Goal: Information Seeking & Learning: Learn about a topic

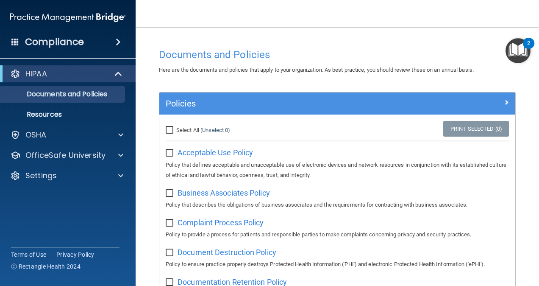
scroll to position [44, 0]
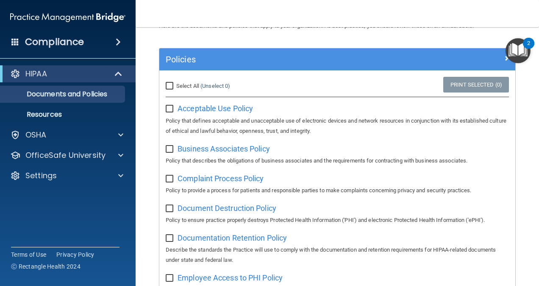
click at [168, 105] on input "checkbox" at bounding box center [171, 108] width 10 height 7
checkbox input "true"
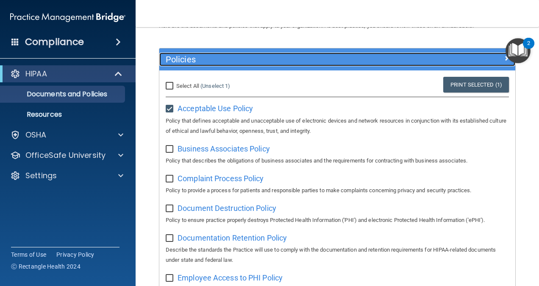
click at [292, 63] on h5 "Policies" at bounding box center [293, 59] width 254 height 9
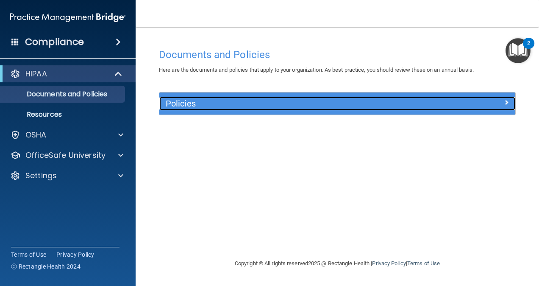
scroll to position [0, 0]
click at [316, 102] on h5 "Policies" at bounding box center [293, 103] width 254 height 9
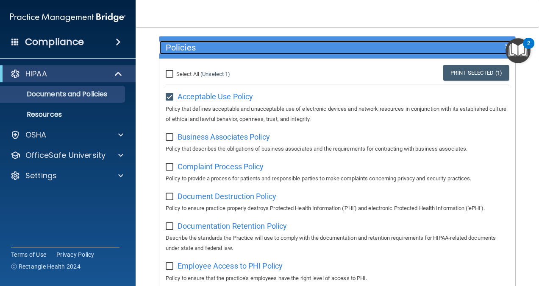
scroll to position [57, 0]
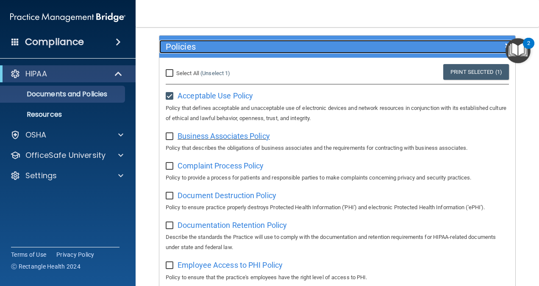
click at [237, 137] on span "Business Associates Policy" at bounding box center [223, 135] width 92 height 9
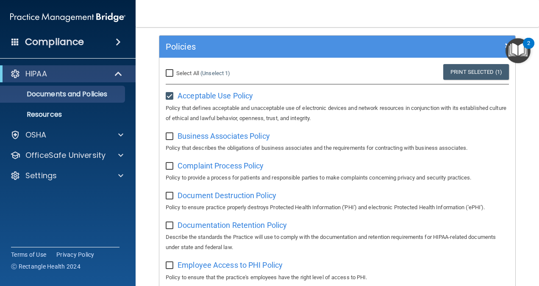
click at [166, 136] on input "checkbox" at bounding box center [171, 136] width 10 height 7
checkbox input "true"
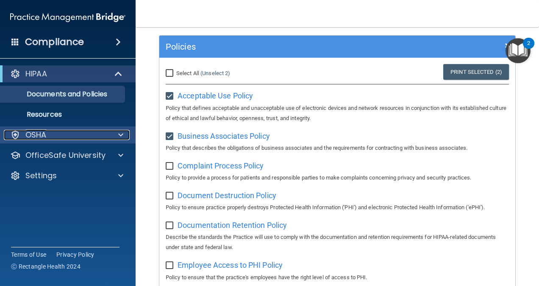
click at [119, 134] on span at bounding box center [120, 135] width 5 height 10
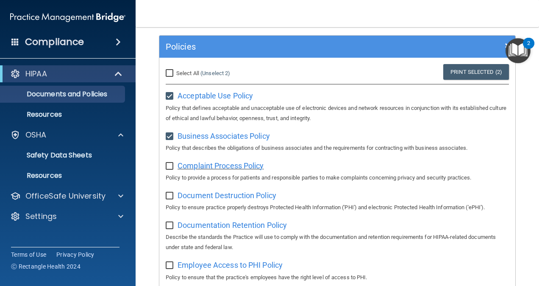
click at [198, 162] on span "Complaint Process Policy" at bounding box center [220, 165] width 86 height 9
click at [172, 165] on input "checkbox" at bounding box center [171, 166] width 10 height 7
checkbox input "true"
click at [521, 50] on img "Open Resource Center, 2 new notifications" at bounding box center [517, 50] width 25 height 25
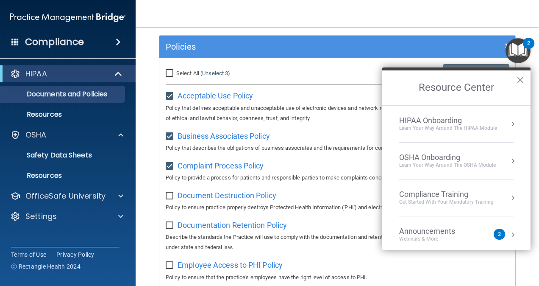
click at [453, 201] on div "Get Started with your mandatory training" at bounding box center [446, 201] width 94 height 7
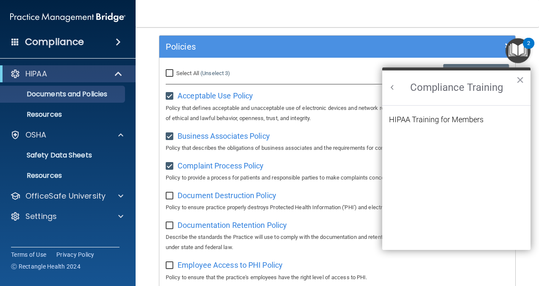
scroll to position [0, 0]
click at [463, 123] on div "HIPAA Training for Members" at bounding box center [436, 120] width 94 height 8
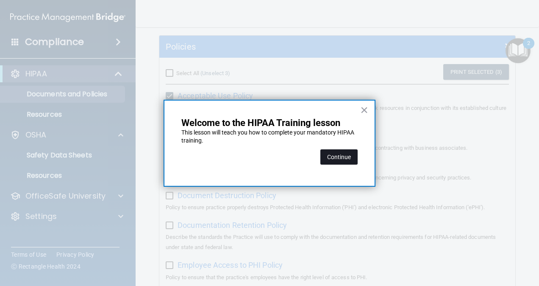
click at [343, 156] on button "Continue" at bounding box center [338, 156] width 37 height 15
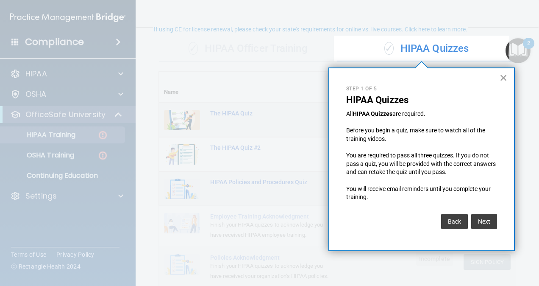
click at [504, 77] on button "×" at bounding box center [503, 78] width 8 height 14
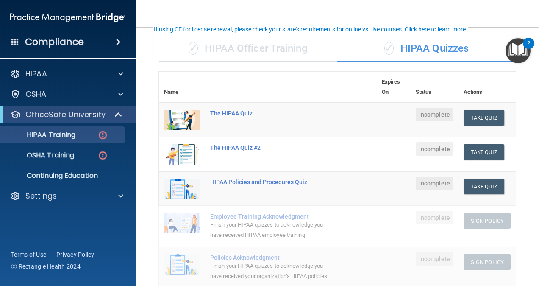
click at [529, 44] on div "2" at bounding box center [528, 48] width 3 height 11
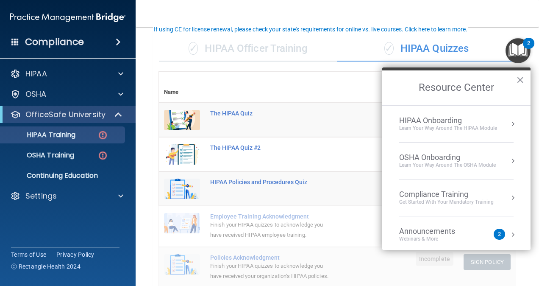
click at [452, 191] on div "Compliance Training" at bounding box center [446, 193] width 94 height 9
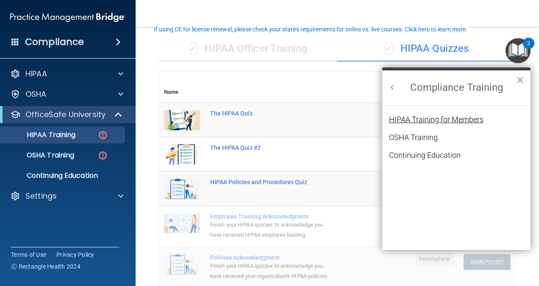
click at [466, 119] on div "HIPAA Training for Members" at bounding box center [436, 120] width 94 height 8
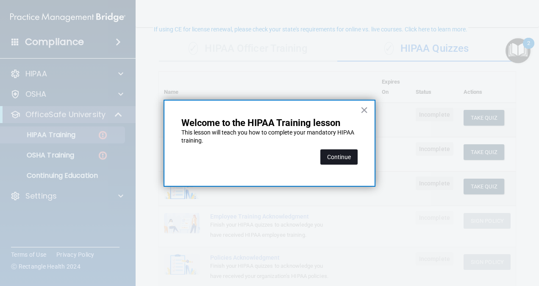
click at [330, 157] on button "Continue" at bounding box center [338, 156] width 37 height 15
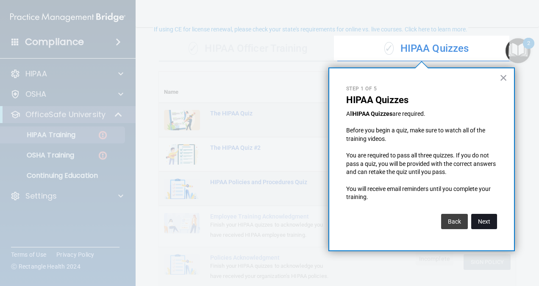
click at [481, 222] on button "Next" at bounding box center [484, 221] width 26 height 15
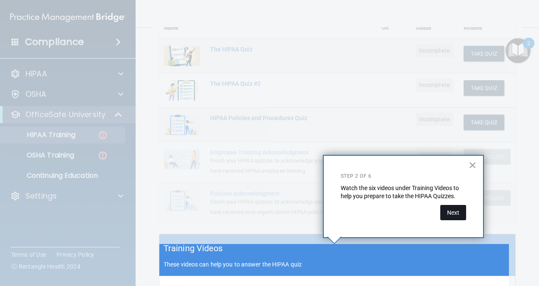
click at [457, 207] on button "Next" at bounding box center [453, 212] width 26 height 15
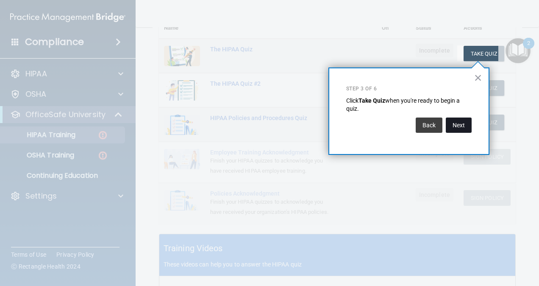
click at [456, 122] on button "Next" at bounding box center [459, 124] width 26 height 15
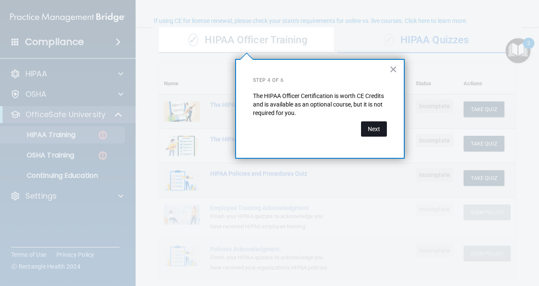
click at [368, 125] on button "Next" at bounding box center [374, 128] width 26 height 15
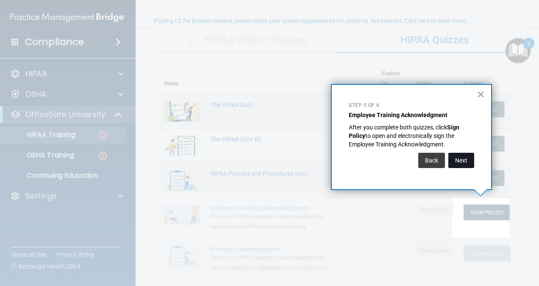
click at [464, 165] on button "Next" at bounding box center [461, 160] width 26 height 15
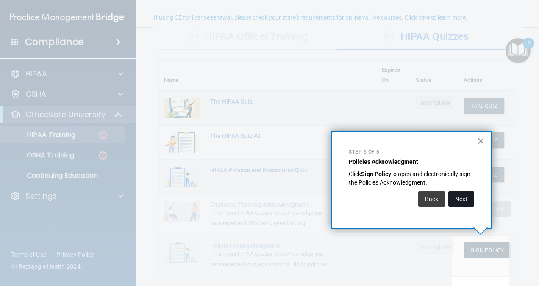
click at [458, 199] on button "Next" at bounding box center [461, 198] width 26 height 15
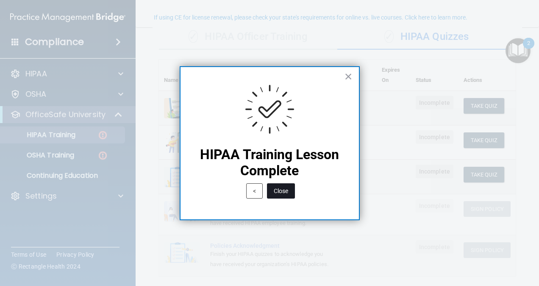
click at [277, 191] on button "Close" at bounding box center [281, 190] width 28 height 15
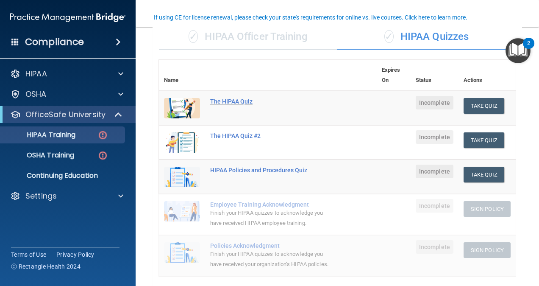
click at [234, 98] on div "The HIPAA Quiz" at bounding box center [272, 101] width 124 height 7
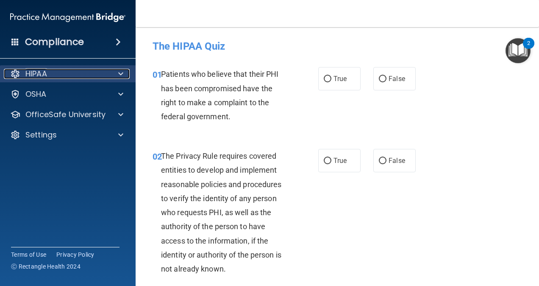
click at [117, 72] on div at bounding box center [119, 74] width 21 height 10
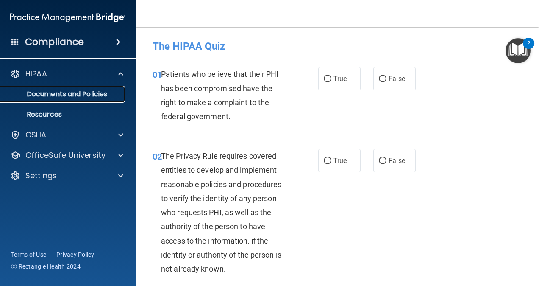
click at [103, 94] on p "Documents and Policies" at bounding box center [64, 94] width 116 height 8
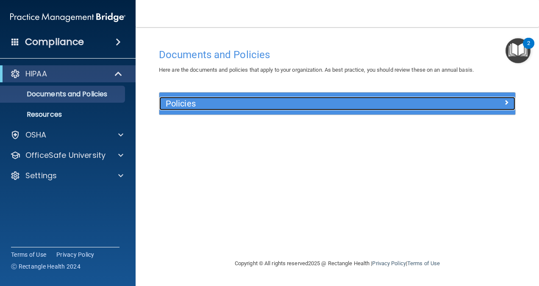
click at [219, 107] on h5 "Policies" at bounding box center [293, 103] width 254 height 9
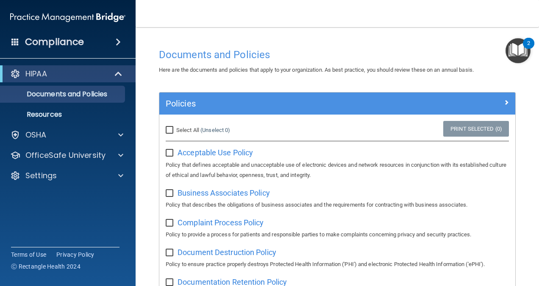
click at [166, 155] on input "checkbox" at bounding box center [171, 153] width 10 height 7
checkbox input "true"
click at [172, 193] on input "checkbox" at bounding box center [171, 193] width 10 height 7
checkbox input "true"
click at [199, 224] on span "Complaint Process Policy" at bounding box center [220, 222] width 86 height 9
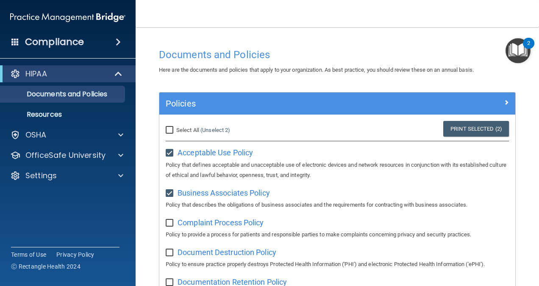
click at [169, 221] on input "checkbox" at bounding box center [171, 222] width 10 height 7
checkbox input "true"
click at [205, 254] on span "Document Destruction Policy" at bounding box center [226, 251] width 99 height 9
click at [170, 252] on input "checkbox" at bounding box center [171, 252] width 10 height 7
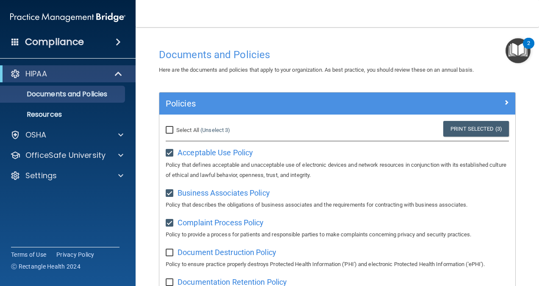
checkbox input "true"
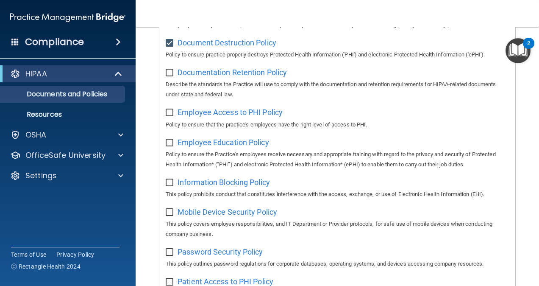
scroll to position [213, 0]
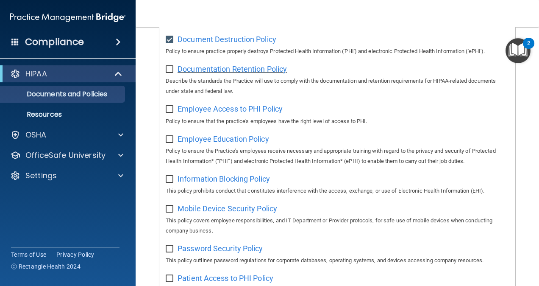
click at [266, 72] on span "Documentation Retention Policy" at bounding box center [231, 68] width 109 height 9
click at [261, 211] on span "Mobile Device Security Policy" at bounding box center [227, 208] width 100 height 9
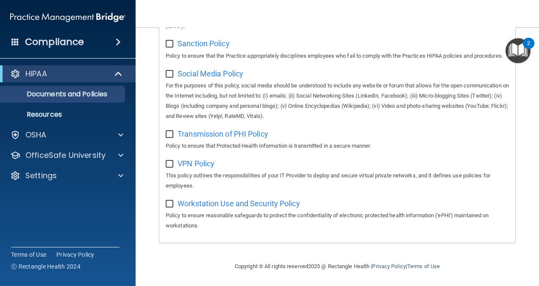
scroll to position [679, 0]
click at [462, 261] on div "Copyright © All rights reserved 2025 @ Rectangle Health | Privacy Policy | Term…" at bounding box center [337, 265] width 309 height 27
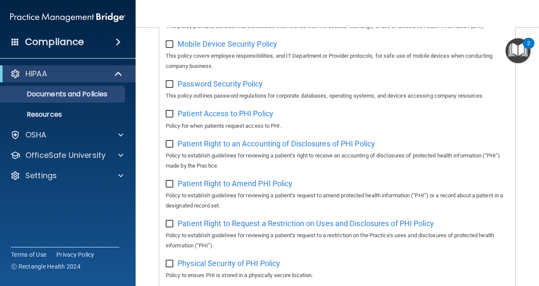
scroll to position [378, 0]
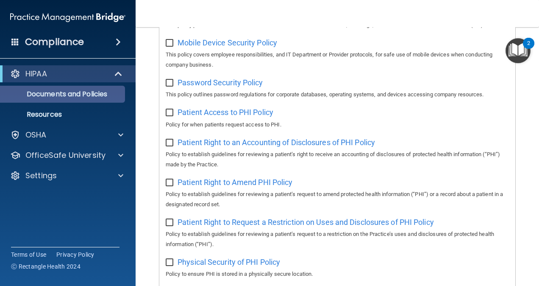
click at [88, 92] on p "Documents and Policies" at bounding box center [64, 94] width 116 height 8
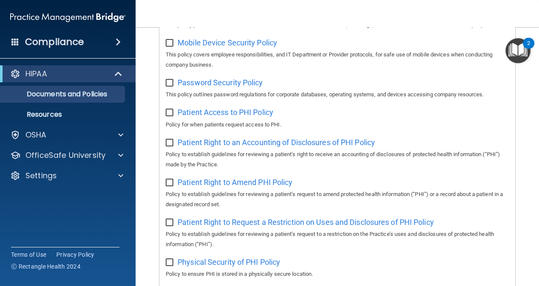
click at [520, 61] on img "Open Resource Center, 2 new notifications" at bounding box center [517, 50] width 25 height 25
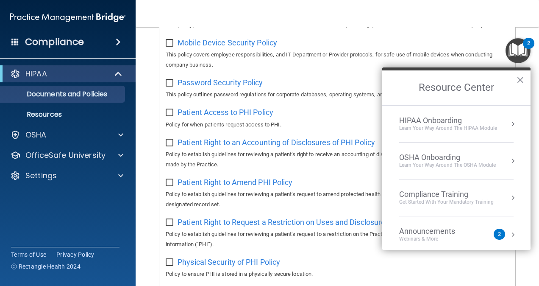
click at [494, 125] on div "Learn Your Way around the HIPAA module" at bounding box center [448, 128] width 98 height 7
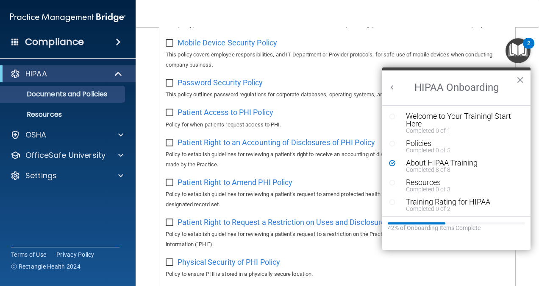
scroll to position [0, 0]
click at [495, 119] on div "Welcome to Your Training! Start Here" at bounding box center [459, 119] width 107 height 15
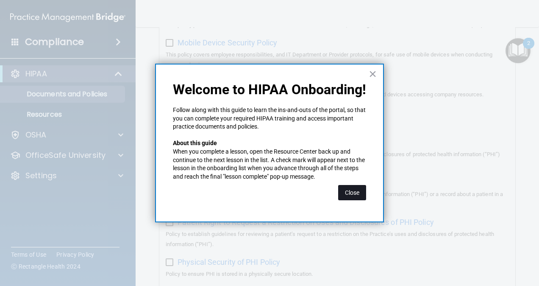
click at [357, 200] on button "Close" at bounding box center [352, 192] width 28 height 15
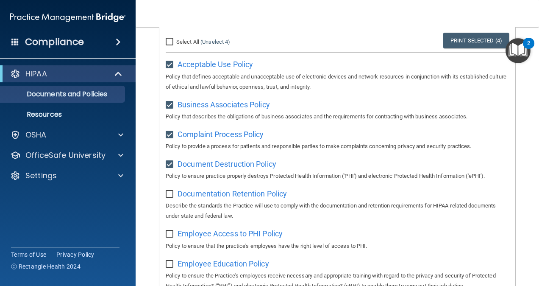
scroll to position [89, 0]
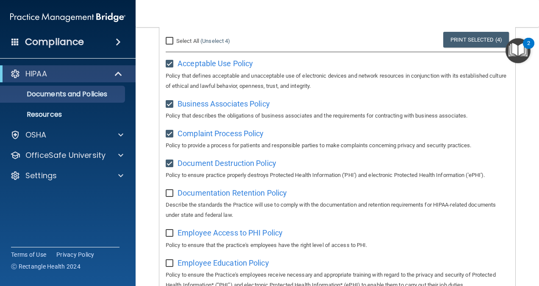
click at [167, 196] on input "checkbox" at bounding box center [171, 193] width 10 height 7
checkbox input "true"
click at [169, 234] on input "checkbox" at bounding box center [171, 233] width 10 height 7
checkbox input "true"
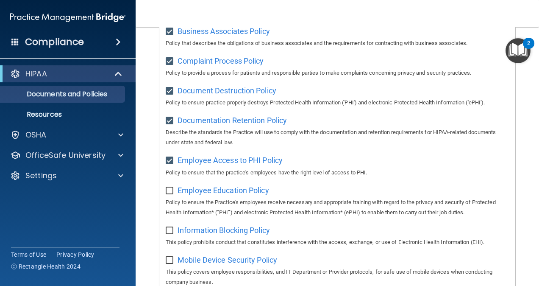
scroll to position [163, 0]
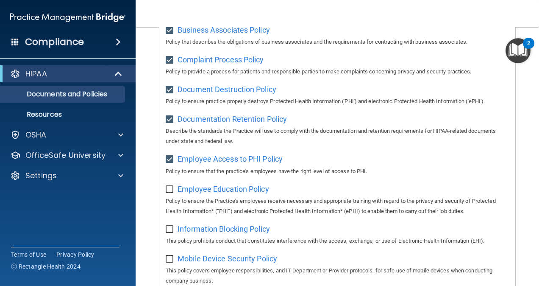
click at [516, 62] on img "Open Resource Center, 2 new notifications" at bounding box center [517, 50] width 25 height 25
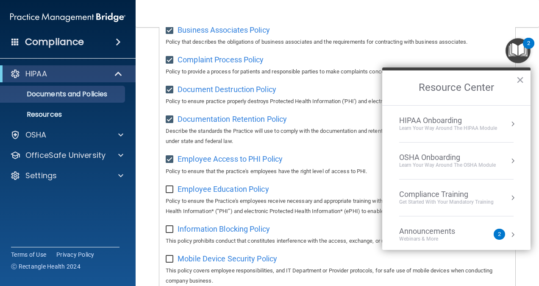
click at [495, 128] on div "Learn Your Way around the HIPAA module" at bounding box center [448, 128] width 98 height 7
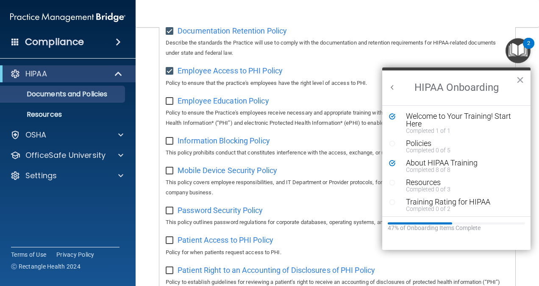
scroll to position [253, 0]
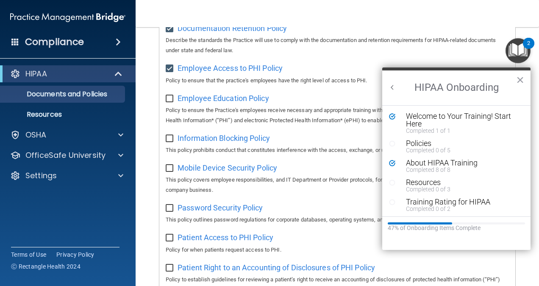
click at [341, 132] on div "Information Blocking Policy This policy prohibits conduct that constitutes inte…" at bounding box center [337, 143] width 343 height 24
click at [520, 80] on button "×" at bounding box center [520, 80] width 8 height 14
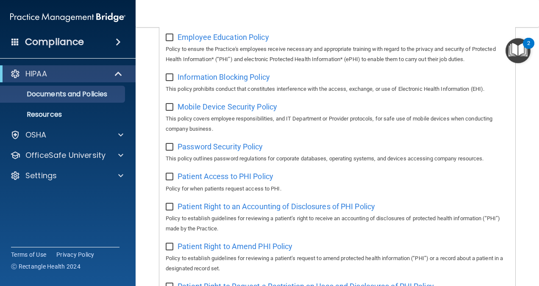
scroll to position [316, 0]
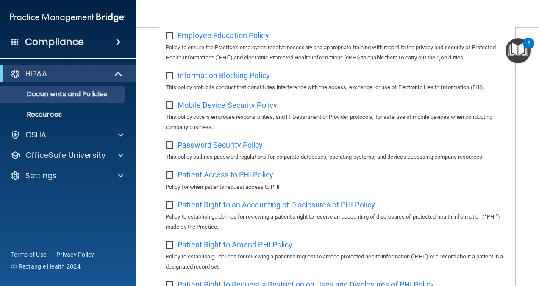
click at [512, 117] on div "Policies Select All (Unselect 6) Unselect All Print Selected (6) Acceptable Use…" at bounding box center [337, 189] width 369 height 826
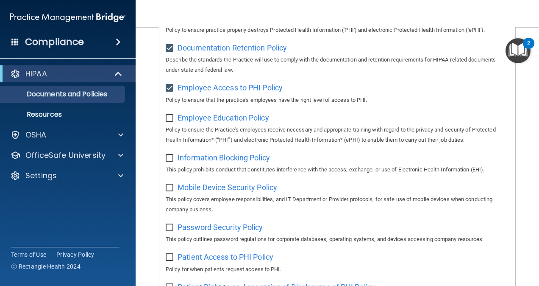
scroll to position [234, 0]
click at [174, 116] on input "checkbox" at bounding box center [171, 117] width 10 height 7
checkbox input "true"
click at [179, 156] on span "Information Blocking Policy" at bounding box center [223, 157] width 92 height 9
click at [167, 154] on input "checkbox" at bounding box center [171, 157] width 10 height 7
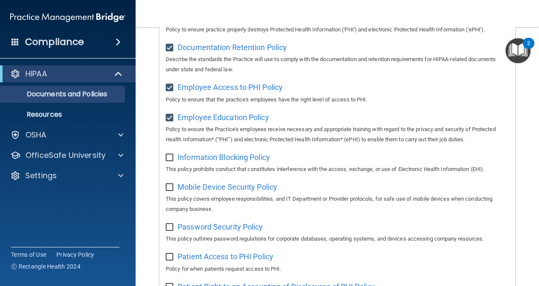
checkbox input "true"
click at [172, 189] on input "checkbox" at bounding box center [171, 187] width 10 height 7
checkbox input "true"
click at [529, 55] on img "Open Resource Center, 2 new notifications" at bounding box center [517, 50] width 25 height 25
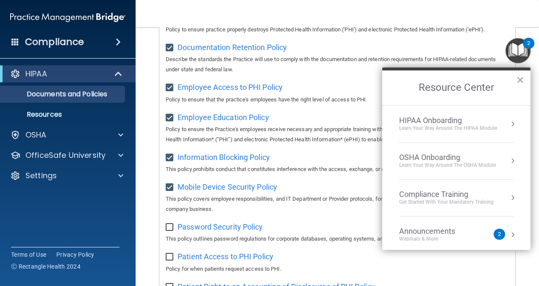
click at [476, 125] on div "Learn Your Way around the HIPAA module" at bounding box center [448, 128] width 98 height 7
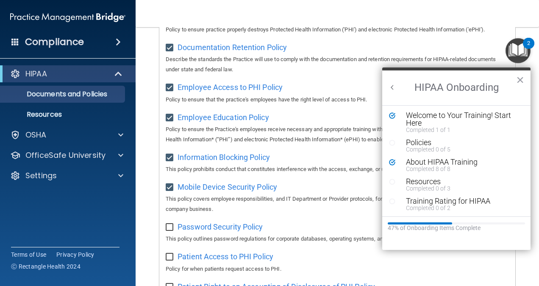
scroll to position [0, 0]
click at [179, 229] on span "Password Security Policy" at bounding box center [219, 226] width 85 height 9
click at [171, 230] on input "checkbox" at bounding box center [171, 227] width 10 height 7
checkbox input "true"
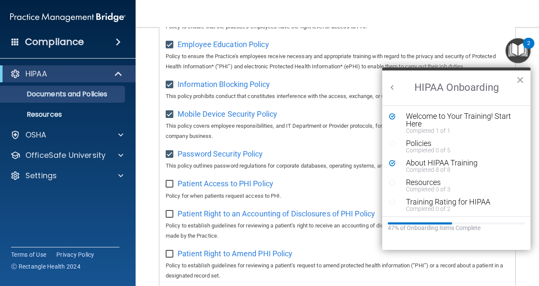
scroll to position [309, 0]
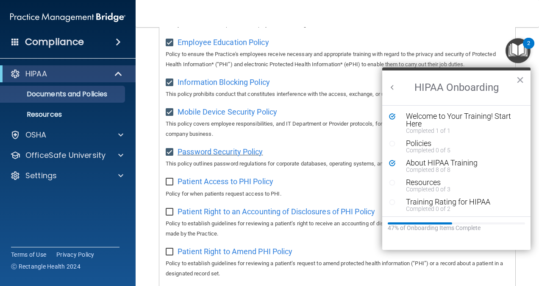
click at [253, 153] on span "Password Security Policy" at bounding box center [219, 151] width 85 height 9
click at [173, 180] on input "checkbox" at bounding box center [171, 181] width 10 height 7
checkbox input "true"
click at [435, 144] on div "Policies" at bounding box center [459, 143] width 107 height 8
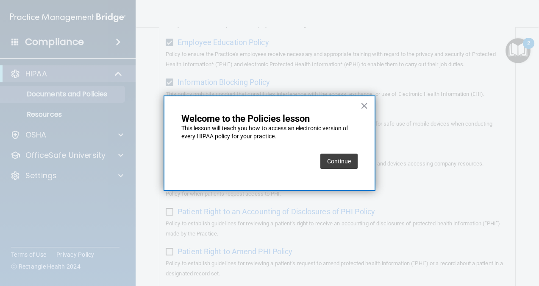
click at [333, 166] on button "Continue" at bounding box center [338, 160] width 37 height 15
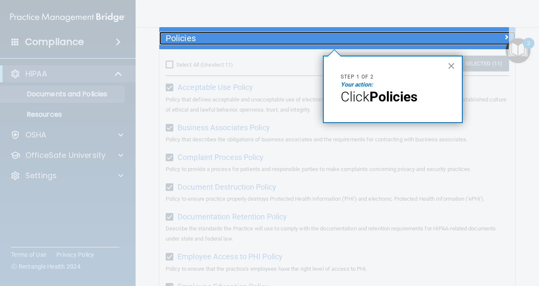
click at [434, 43] on div "Policies" at bounding box center [337, 38] width 356 height 14
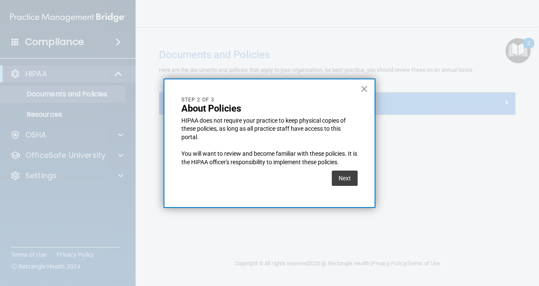
scroll to position [0, 0]
click at [347, 178] on button "Next" at bounding box center [345, 177] width 26 height 15
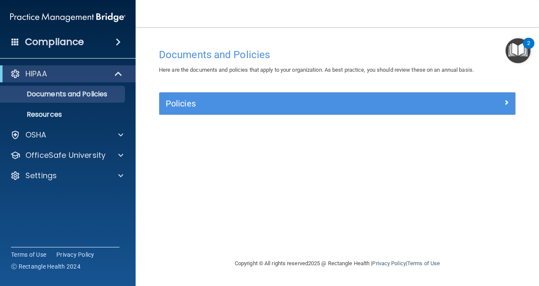
click at [414, 105] on h5 "Policies" at bounding box center [293, 103] width 254 height 9
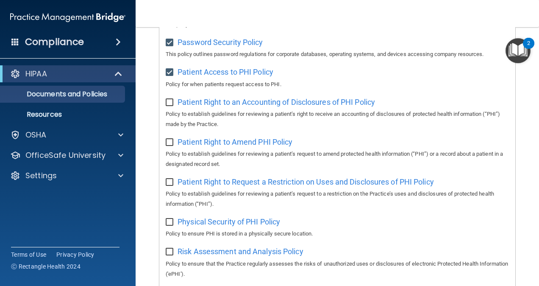
scroll to position [421, 0]
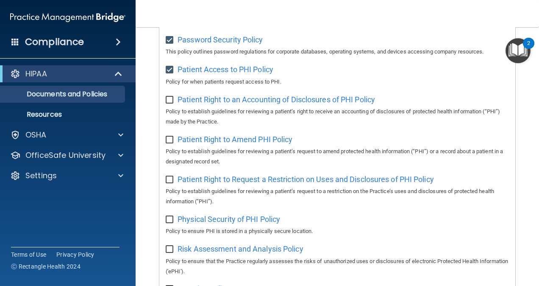
click at [86, 42] on div "Compliance" at bounding box center [68, 42] width 136 height 19
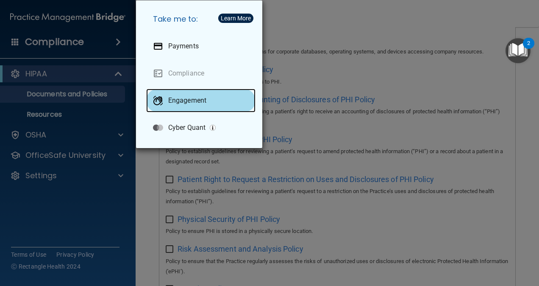
click at [211, 106] on div "Engagement" at bounding box center [200, 101] width 109 height 24
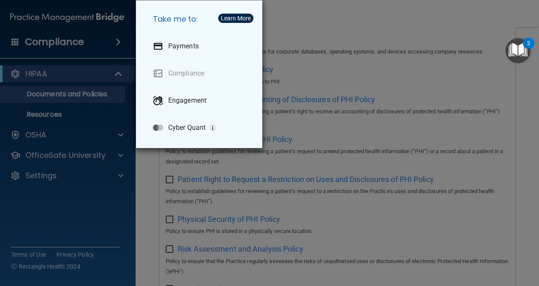
click at [91, 214] on div "Take me to: Payments Compliance Engagement Cyber Quant" at bounding box center [269, 143] width 539 height 286
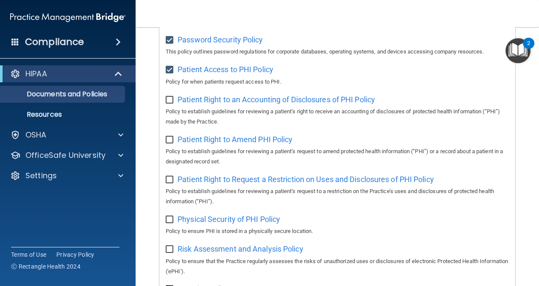
click at [352, 99] on span "Patient Right to an Accounting of Disclosures of PHI Policy" at bounding box center [275, 99] width 197 height 9
click at [169, 100] on input "checkbox" at bounding box center [171, 100] width 10 height 7
checkbox input "true"
click at [171, 140] on input "checkbox" at bounding box center [171, 139] width 10 height 7
checkbox input "true"
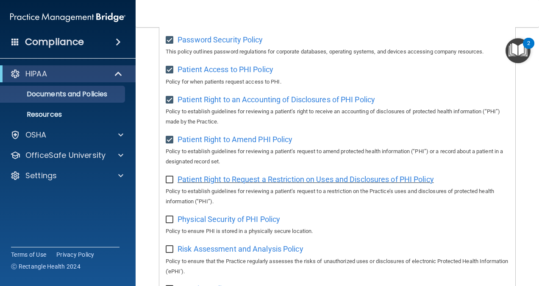
click at [191, 180] on span "Patient Right to Request a Restriction on Uses and Disclosures of PHI Policy" at bounding box center [305, 179] width 256 height 9
click at [170, 180] on input "checkbox" at bounding box center [171, 179] width 10 height 7
checkbox input "true"
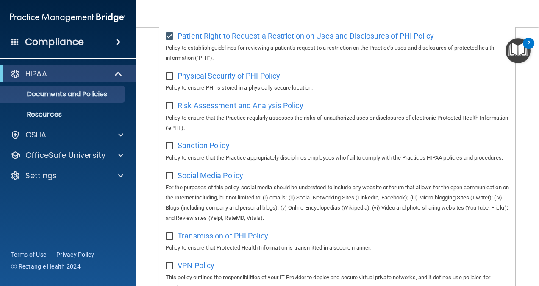
scroll to position [565, 0]
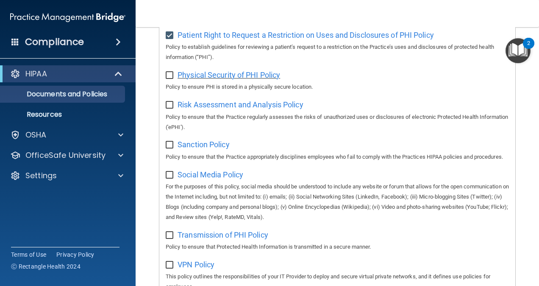
click at [223, 77] on span "Physical Security of PHI Policy" at bounding box center [228, 74] width 103 height 9
click at [179, 74] on span "Physical Security of PHI Policy" at bounding box center [228, 74] width 103 height 9
click at [172, 78] on input "checkbox" at bounding box center [171, 75] width 10 height 7
checkbox input "true"
click at [273, 108] on span "Risk Assessment and Analysis Policy" at bounding box center [240, 104] width 126 height 9
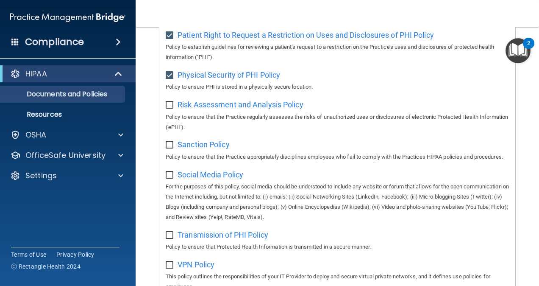
click at [168, 105] on input "checkbox" at bounding box center [171, 105] width 10 height 7
checkbox input "true"
click at [194, 146] on span "Sanction Policy" at bounding box center [203, 144] width 52 height 9
click at [172, 144] on input "checkbox" at bounding box center [171, 144] width 10 height 7
checkbox input "true"
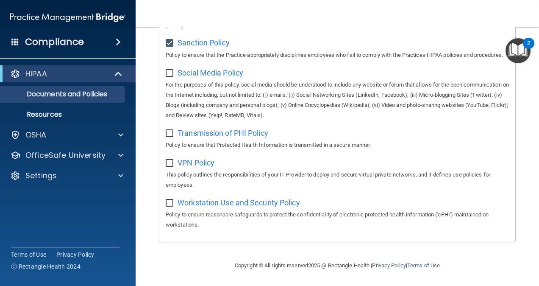
scroll to position [679, 0]
click at [220, 67] on div "Social Media Policy For the purposes of this policy, social media should be und…" at bounding box center [337, 93] width 343 height 55
click at [231, 74] on span "Social Media Policy" at bounding box center [210, 72] width 66 height 9
click at [169, 76] on div "Social Media Policy For the purposes of this policy, social media should be und…" at bounding box center [337, 93] width 343 height 55
click at [170, 73] on input "checkbox" at bounding box center [171, 73] width 10 height 7
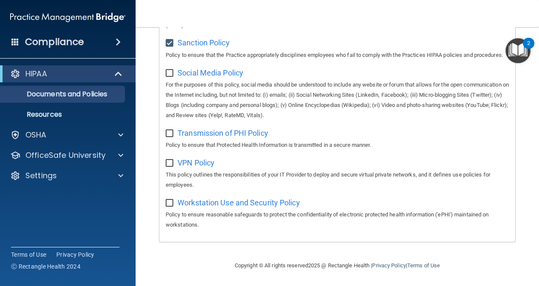
checkbox input "true"
click at [186, 131] on span "Transmission of PHI Policy" at bounding box center [222, 132] width 91 height 9
click at [170, 130] on input "checkbox" at bounding box center [171, 133] width 10 height 7
checkbox input "true"
click at [531, 41] on div "2" at bounding box center [528, 43] width 11 height 11
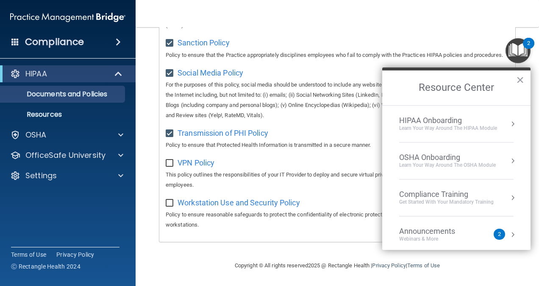
click at [494, 232] on div "2" at bounding box center [499, 233] width 11 height 11
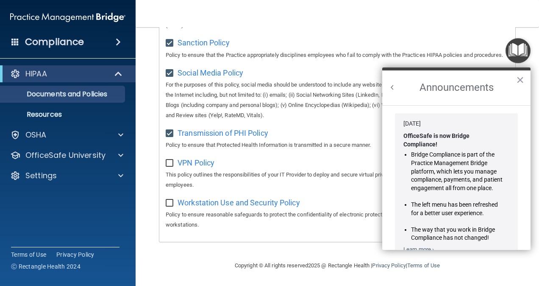
scroll to position [0, 0]
click at [519, 80] on button "×" at bounding box center [520, 80] width 8 height 14
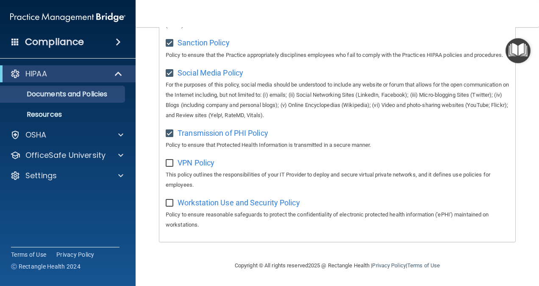
click at [521, 52] on img "Open Resource Center" at bounding box center [517, 50] width 25 height 25
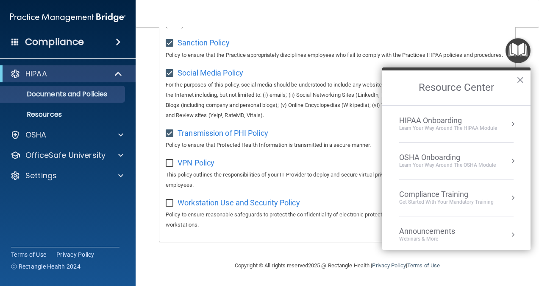
click at [479, 125] on div "Learn Your Way around the HIPAA module" at bounding box center [448, 128] width 98 height 7
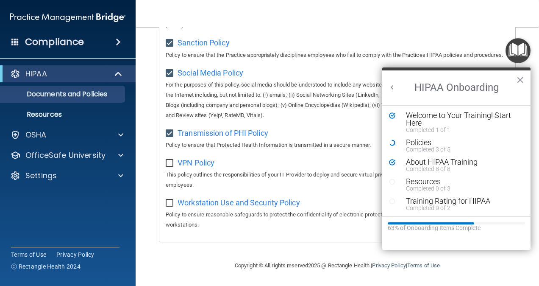
scroll to position [1, 0]
click at [518, 78] on button "×" at bounding box center [520, 80] width 8 height 14
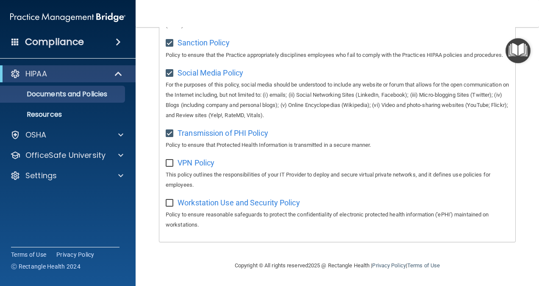
scroll to position [679, 0]
click at [208, 164] on span "VPN Policy" at bounding box center [195, 162] width 37 height 9
click at [169, 162] on input "checkbox" at bounding box center [171, 163] width 10 height 7
checkbox input "true"
click at [224, 202] on span "Workstation Use and Security Policy" at bounding box center [238, 202] width 122 height 9
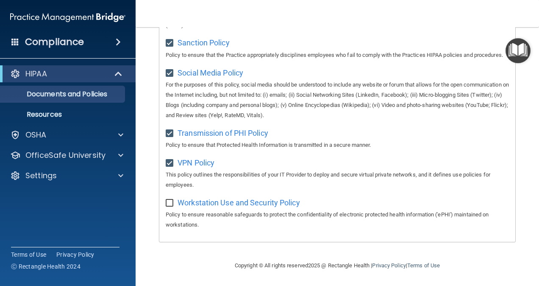
click at [171, 203] on input "checkbox" at bounding box center [171, 203] width 10 height 7
checkbox input "true"
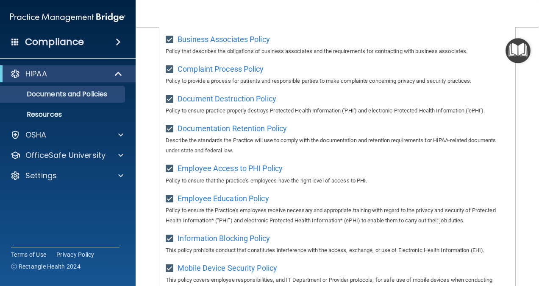
scroll to position [0, 0]
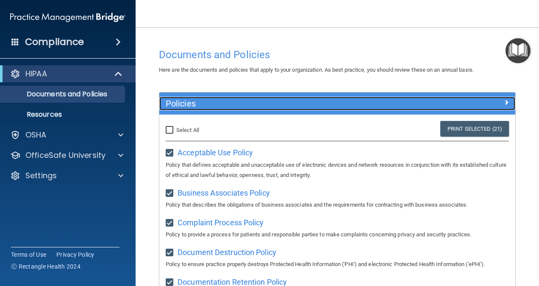
click at [504, 100] on span at bounding box center [506, 102] width 5 height 10
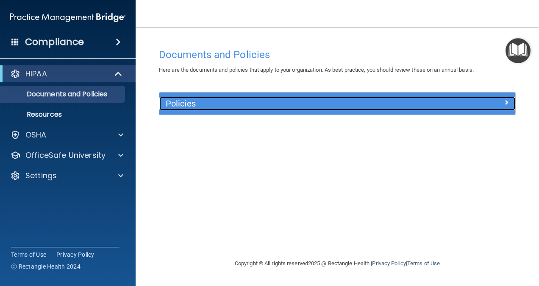
click at [499, 100] on div at bounding box center [470, 102] width 89 height 10
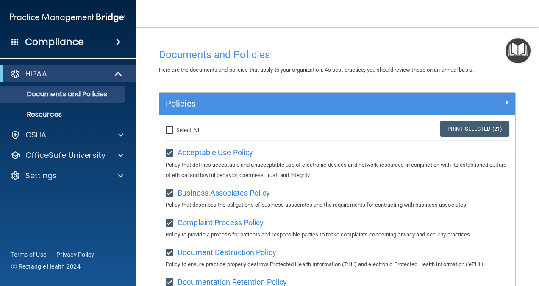
click at [519, 50] on img "Open Resource Center" at bounding box center [517, 50] width 25 height 25
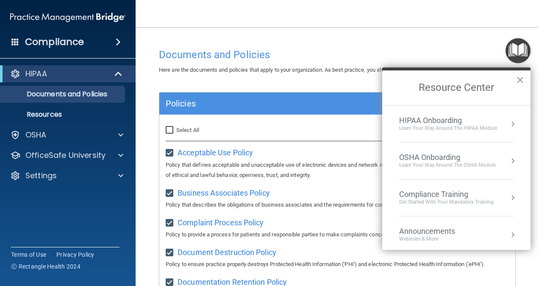
click at [439, 129] on div "Learn Your Way around the HIPAA module" at bounding box center [448, 128] width 98 height 7
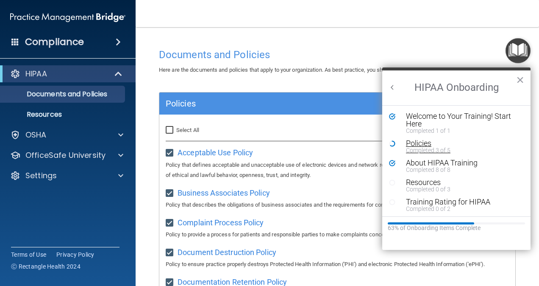
click at [410, 145] on div "Policies" at bounding box center [459, 143] width 107 height 8
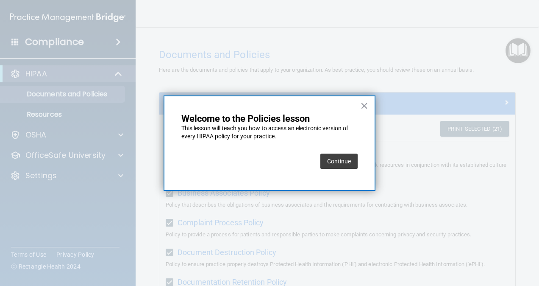
click at [341, 160] on button "Continue" at bounding box center [338, 160] width 37 height 15
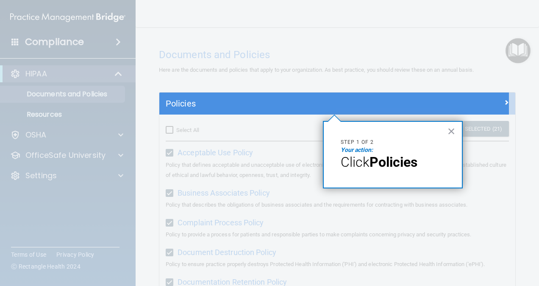
click at [362, 163] on span "Click" at bounding box center [355, 162] width 29 height 16
click at [390, 164] on strong "Policies" at bounding box center [393, 162] width 48 height 16
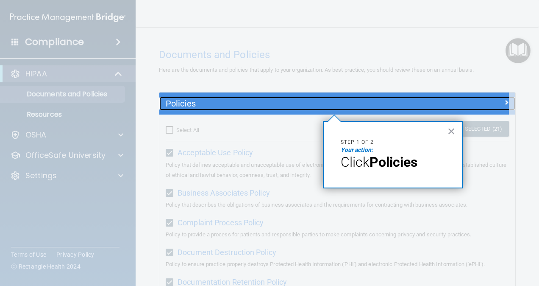
click at [208, 103] on h5 "Policies" at bounding box center [293, 103] width 254 height 9
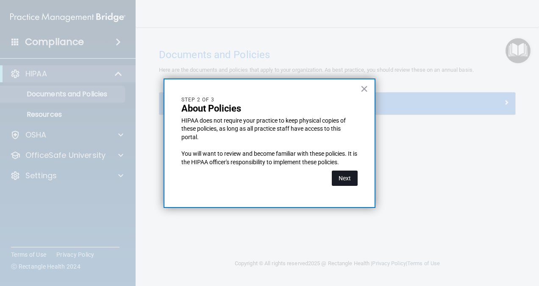
click at [351, 176] on button "Next" at bounding box center [345, 177] width 26 height 15
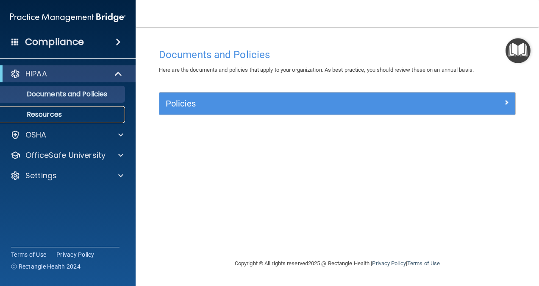
click at [55, 115] on p "Resources" at bounding box center [64, 114] width 116 height 8
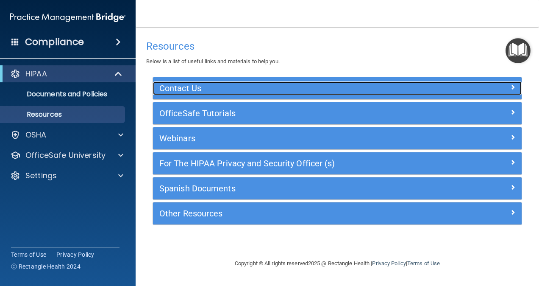
click at [512, 86] on span at bounding box center [512, 87] width 5 height 10
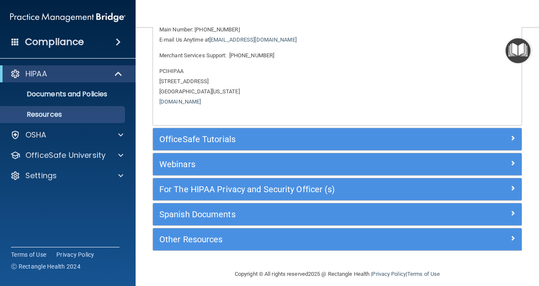
scroll to position [94, 0]
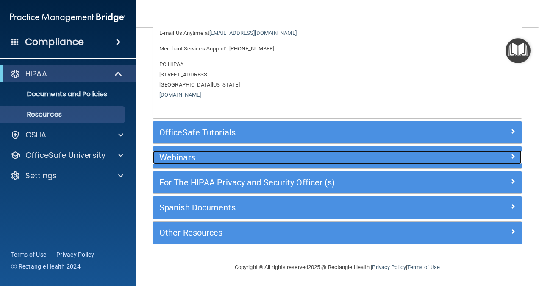
click at [510, 154] on span at bounding box center [512, 156] width 5 height 10
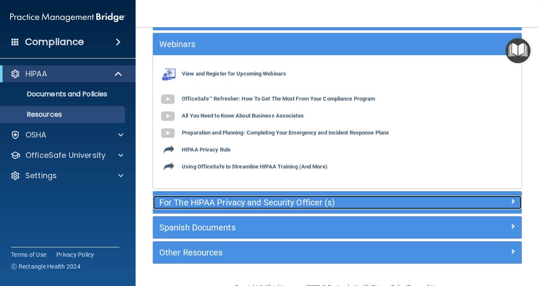
click at [510, 199] on span at bounding box center [512, 201] width 5 height 10
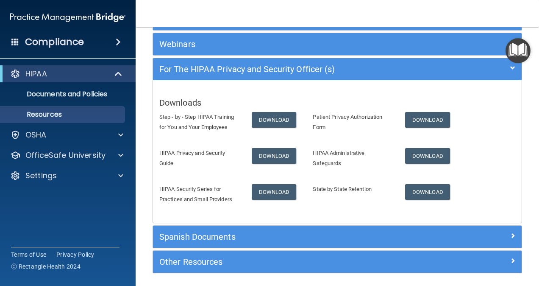
click at [197, 128] on p "Step - by - Step HIPAA Training for You and Your Employees" at bounding box center [199, 122] width 80 height 20
click at [512, 58] on img "Open Resource Center" at bounding box center [517, 50] width 25 height 25
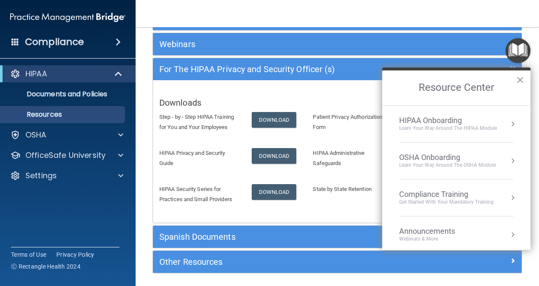
click at [471, 128] on div "Learn Your Way around the HIPAA module" at bounding box center [448, 128] width 98 height 7
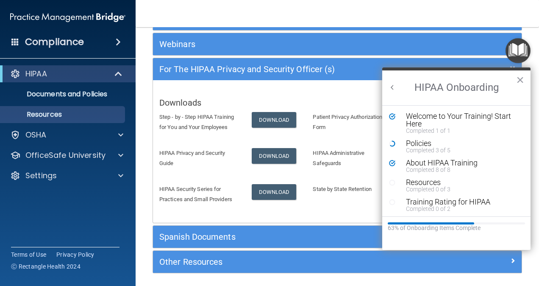
scroll to position [0, 0]
click at [424, 183] on div "Resources" at bounding box center [459, 182] width 107 height 8
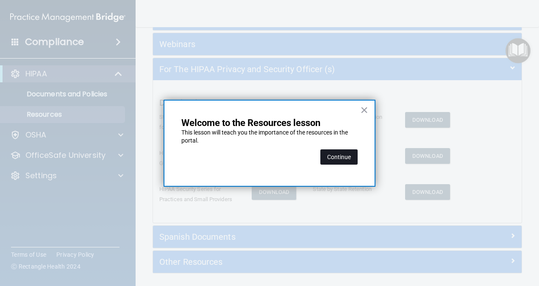
click at [341, 155] on button "Continue" at bounding box center [338, 156] width 37 height 15
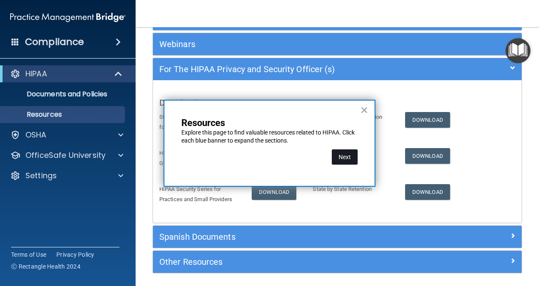
click at [343, 156] on button "Next" at bounding box center [345, 156] width 26 height 15
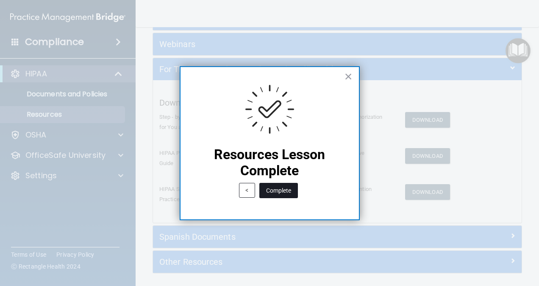
click at [286, 193] on button "Complete" at bounding box center [278, 190] width 39 height 15
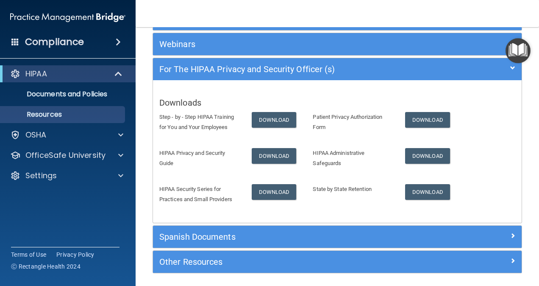
click at [510, 54] on img "Open Resource Center" at bounding box center [517, 50] width 25 height 25
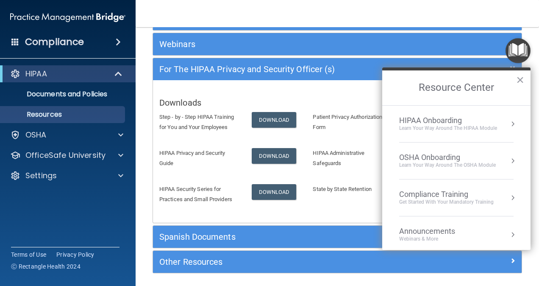
click at [440, 121] on div "HIPAA Onboarding" at bounding box center [448, 120] width 98 height 9
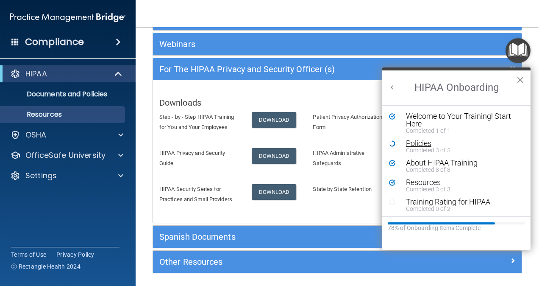
click at [419, 144] on div "Policies" at bounding box center [459, 143] width 107 height 8
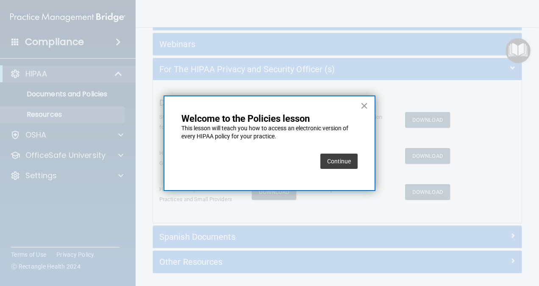
click at [330, 161] on button "Continue" at bounding box center [338, 160] width 37 height 15
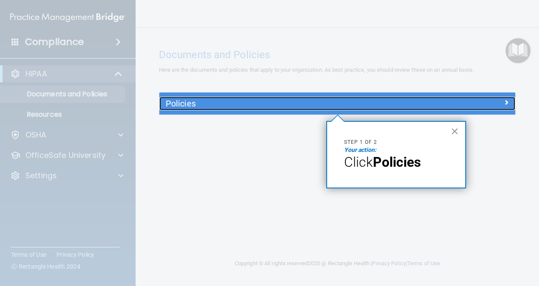
click at [215, 105] on h5 "Policies" at bounding box center [293, 103] width 254 height 9
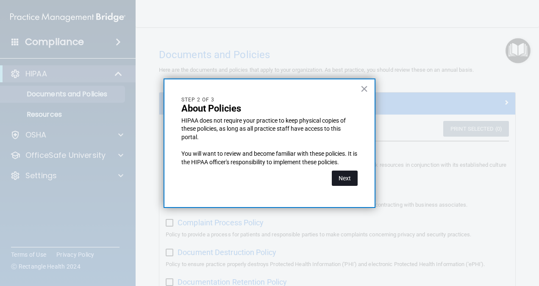
click at [348, 181] on button "Next" at bounding box center [345, 177] width 26 height 15
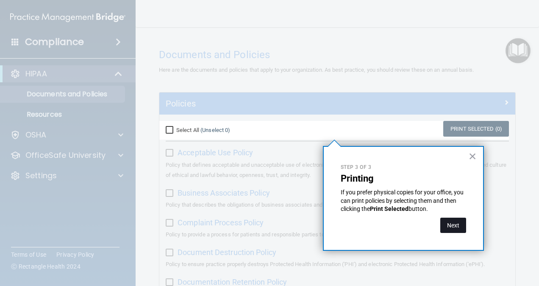
click at [447, 223] on button "Next" at bounding box center [453, 224] width 26 height 15
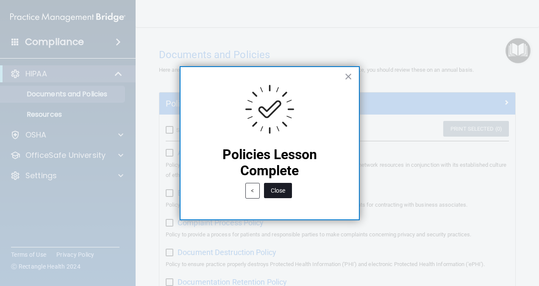
click at [279, 192] on button "Close" at bounding box center [278, 190] width 28 height 15
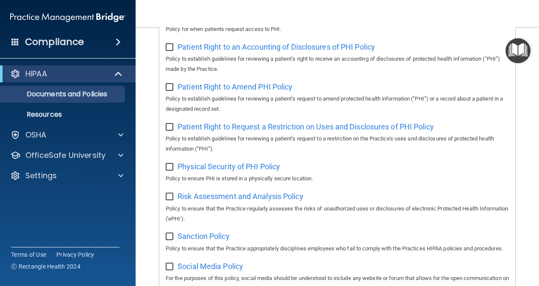
scroll to position [508, 0]
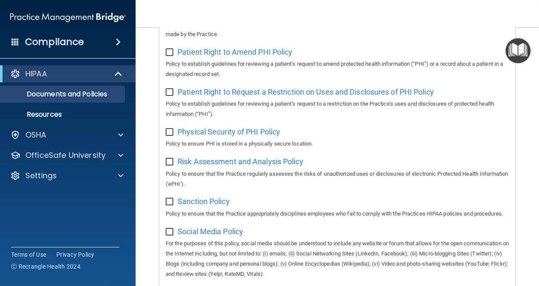
click at [513, 51] on img "Open Resource Center" at bounding box center [517, 50] width 25 height 25
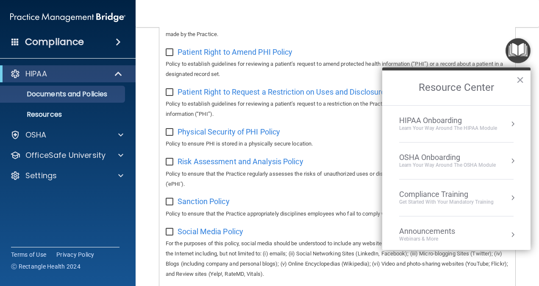
click at [480, 123] on div "HIPAA Onboarding" at bounding box center [448, 120] width 98 height 9
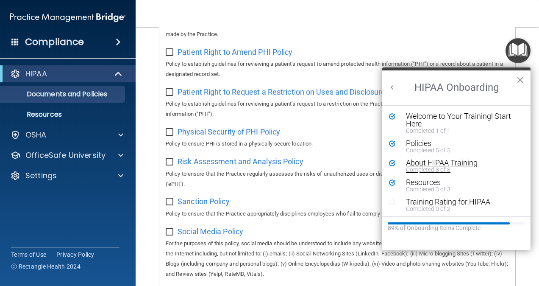
scroll to position [1, 0]
click at [438, 197] on div "Training Rating for HIPAA" at bounding box center [459, 201] width 107 height 8
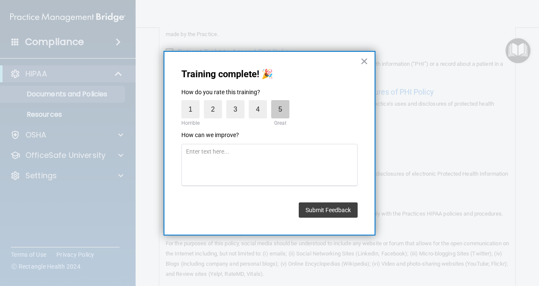
click at [286, 108] on label "5" at bounding box center [280, 109] width 18 height 18
click at [261, 102] on input "5" at bounding box center [261, 102] width 0 height 0
click at [337, 207] on button "Submit Feedback" at bounding box center [328, 209] width 59 height 15
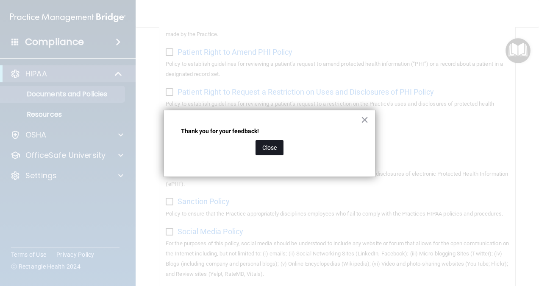
click at [266, 146] on button "Close" at bounding box center [269, 147] width 28 height 15
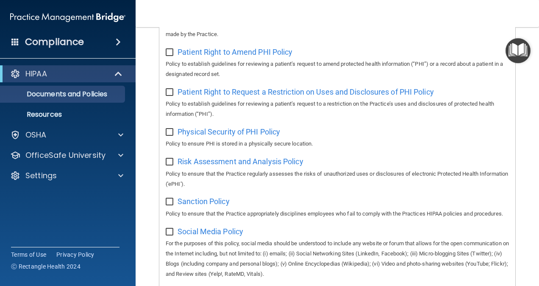
click at [516, 50] on img "Open Resource Center" at bounding box center [517, 50] width 25 height 25
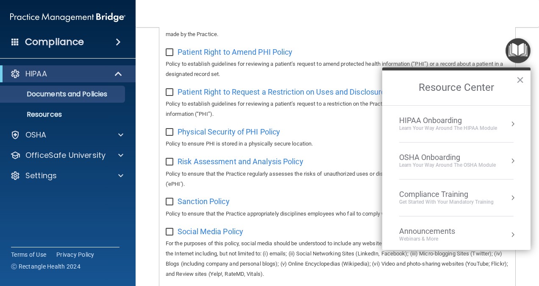
click at [466, 121] on div "HIPAA Onboarding" at bounding box center [448, 120] width 98 height 9
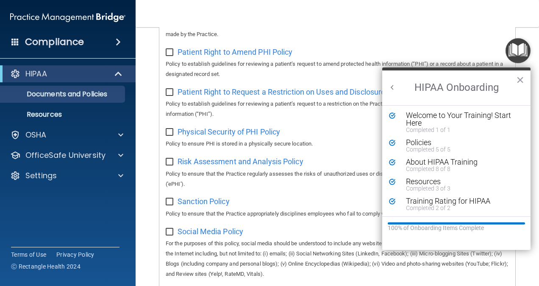
click at [394, 86] on button "Back to Resource Center Home" at bounding box center [392, 87] width 8 height 8
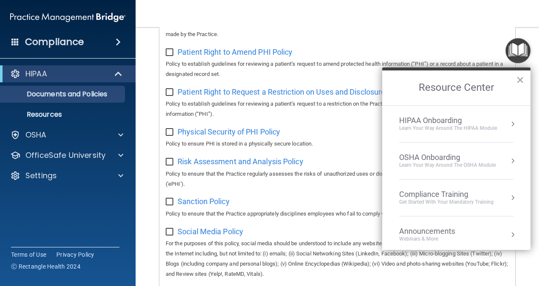
scroll to position [0, 0]
click at [428, 159] on div "OSHA Onboarding" at bounding box center [447, 157] width 97 height 9
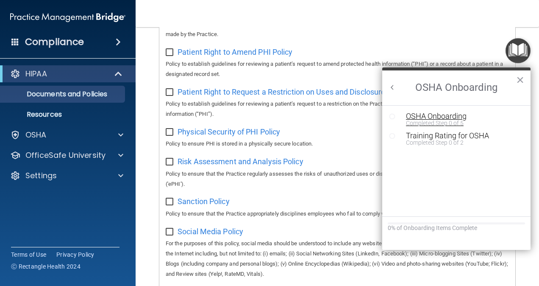
click at [452, 120] on div "Completed Step 0 of 5" at bounding box center [463, 123] width 114 height 6
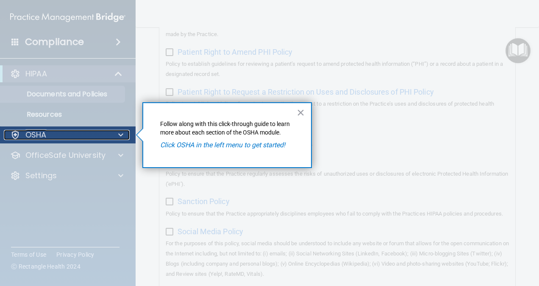
click at [38, 131] on p "OSHA" at bounding box center [35, 135] width 21 height 10
click at [61, 132] on div "OSHA" at bounding box center [56, 135] width 105 height 10
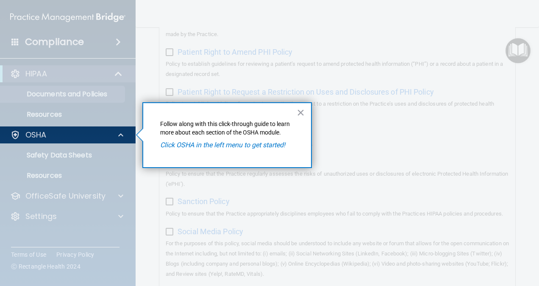
click at [195, 146] on em "Click OSHA in the left menu to get started!" at bounding box center [222, 145] width 125 height 8
click at [298, 111] on button "×" at bounding box center [301, 112] width 8 height 14
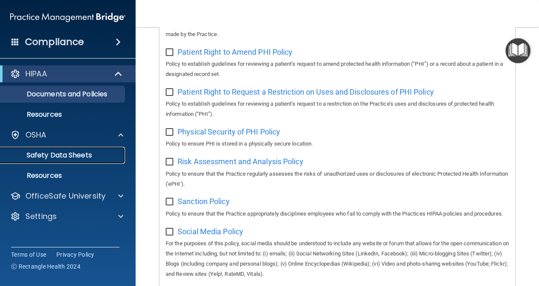
click at [50, 155] on p "Safety Data Sheets" at bounding box center [64, 155] width 116 height 8
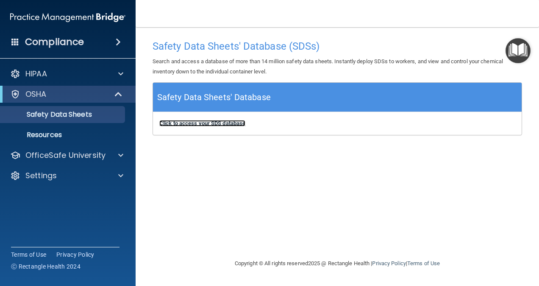
click at [219, 122] on b "Click to access your SDS database" at bounding box center [202, 123] width 86 height 6
click at [520, 44] on img "Open Resource Center" at bounding box center [517, 50] width 25 height 25
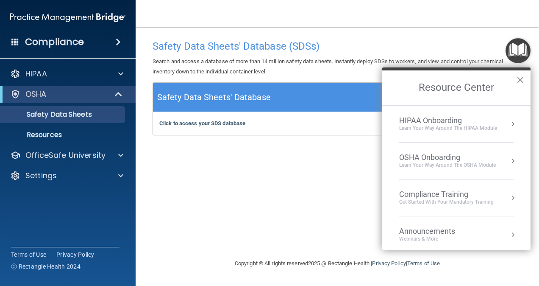
click at [434, 161] on div "OSHA Onboarding" at bounding box center [447, 157] width 97 height 9
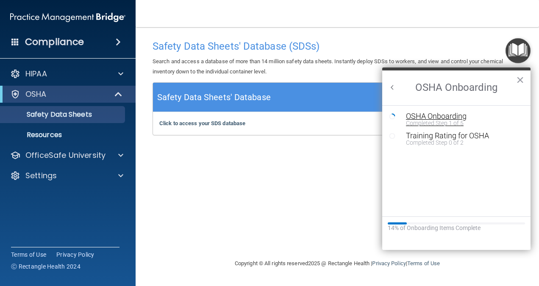
click at [428, 118] on div "OSHA Onboarding" at bounding box center [463, 116] width 114 height 8
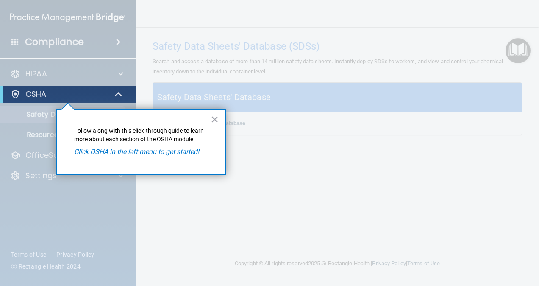
click at [174, 152] on em "Click OSHA in the left menu to get started!" at bounding box center [136, 151] width 125 height 8
click at [214, 119] on button "×" at bounding box center [215, 119] width 8 height 14
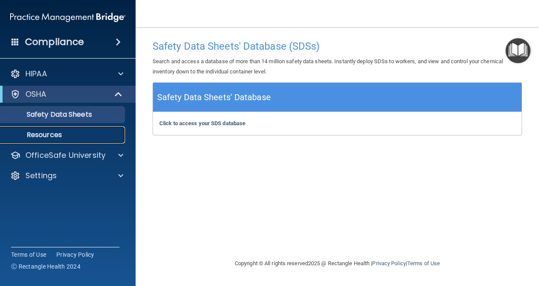
click at [42, 131] on p "Resources" at bounding box center [64, 134] width 116 height 8
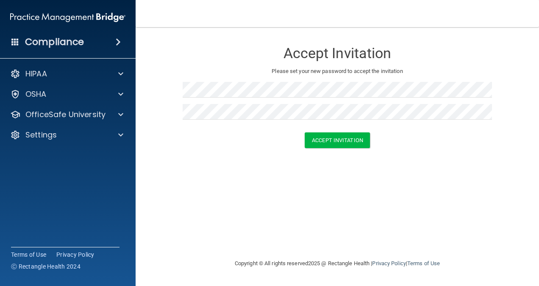
click at [415, 160] on div "Accept Invitation Please set your new password to accept the invitation Accept …" at bounding box center [337, 143] width 369 height 214
click at [353, 143] on button "Accept Invitation" at bounding box center [337, 140] width 65 height 16
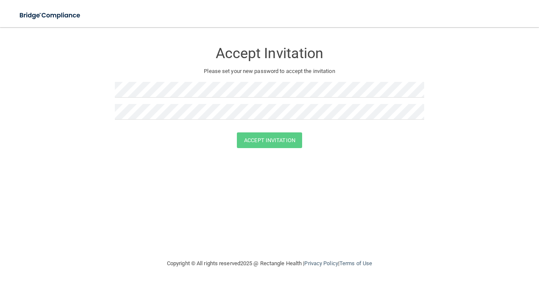
click at [139, 149] on form "Accept Invitation Please set your new password to accept the invitation Accept …" at bounding box center [269, 97] width 505 height 122
click at [256, 140] on button "Accept Invitation" at bounding box center [269, 140] width 65 height 16
click at [351, 197] on div "Accept Invitation Please set your new password to accept the invitation Accept …" at bounding box center [269, 143] width 505 height 214
click at [271, 141] on button "Accept Invitation" at bounding box center [269, 140] width 65 height 16
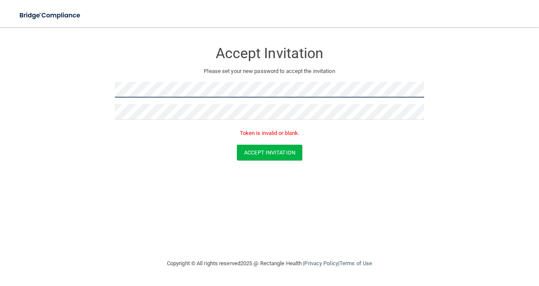
click at [21, 92] on form "Accept Invitation Please set your new password to accept the invitation Token i…" at bounding box center [269, 103] width 505 height 135
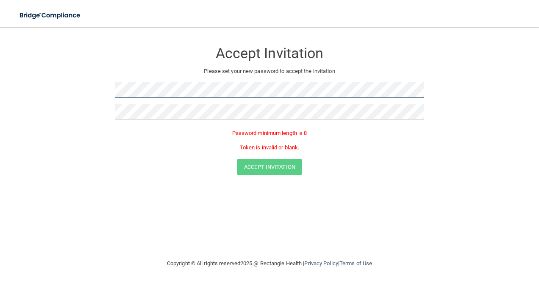
click at [2, 91] on main "Accept Invitation Please set your new password to accept the invitation Passwor…" at bounding box center [269, 156] width 539 height 258
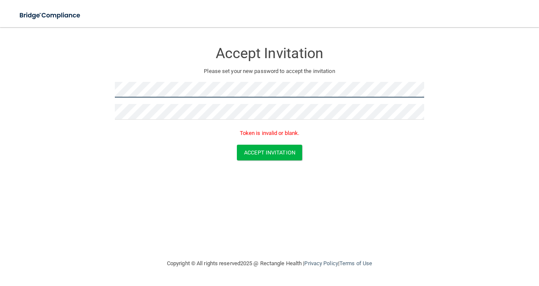
click at [237, 144] on button "Accept Invitation" at bounding box center [269, 152] width 65 height 16
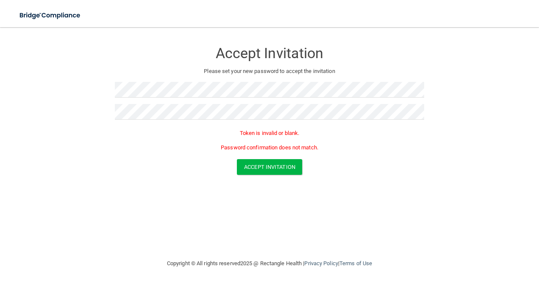
click at [402, 177] on form "Accept Invitation Please set your new password to accept the invitation Token i…" at bounding box center [269, 110] width 505 height 149
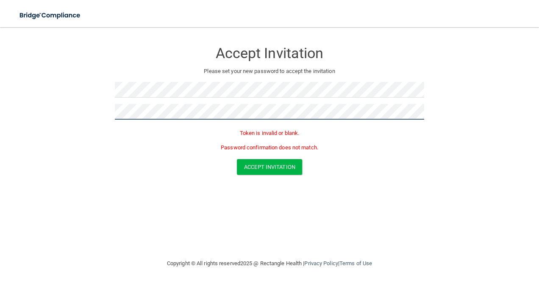
click at [54, 114] on form "Accept Invitation Please set your new password to accept the invitation Token i…" at bounding box center [269, 110] width 505 height 149
click at [237, 159] on button "Accept Invitation" at bounding box center [269, 167] width 65 height 16
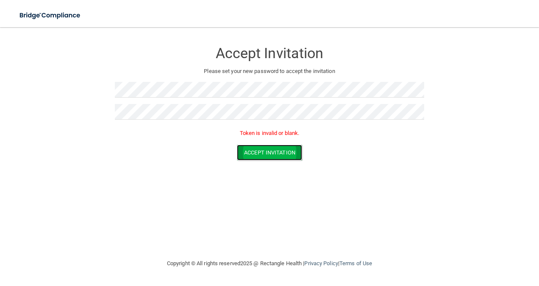
click at [285, 154] on button "Accept Invitation" at bounding box center [269, 152] width 65 height 16
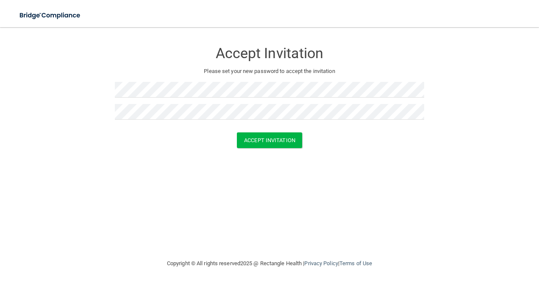
click at [346, 171] on div "Accept Invitation Please set your new password to accept the invitation Accept …" at bounding box center [269, 143] width 505 height 214
click at [287, 142] on button "Accept Invitation" at bounding box center [269, 140] width 65 height 16
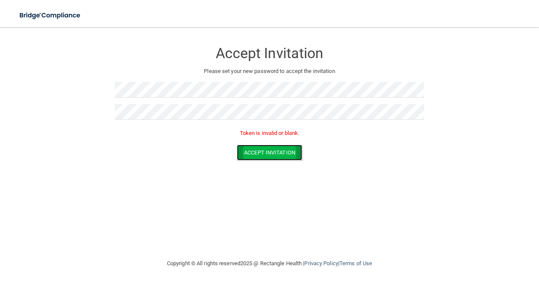
click at [273, 155] on button "Accept Invitation" at bounding box center [269, 152] width 65 height 16
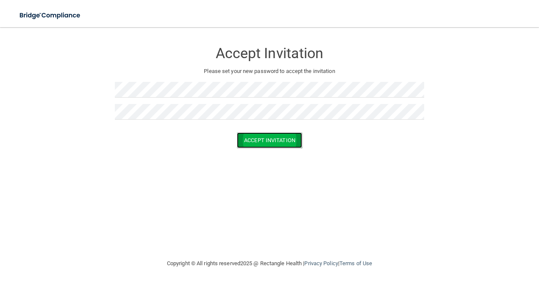
click at [288, 141] on button "Accept Invitation" at bounding box center [269, 140] width 65 height 16
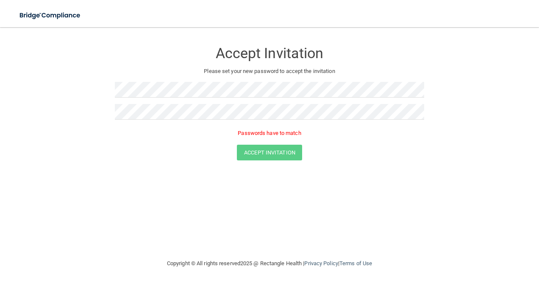
click at [310, 192] on div "Accept Invitation Please set your new password to accept the invitation Passwor…" at bounding box center [269, 143] width 505 height 214
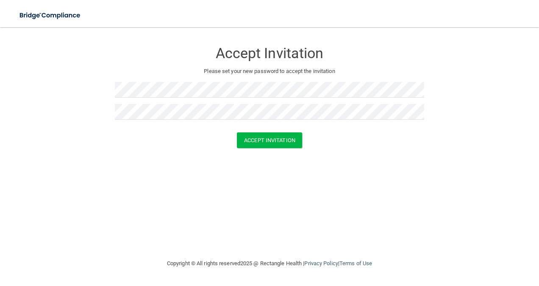
click at [352, 179] on div "Accept Invitation Please set your new password to accept the invitation Accept …" at bounding box center [269, 143] width 505 height 214
click at [291, 140] on button "Accept Invitation" at bounding box center [269, 140] width 65 height 16
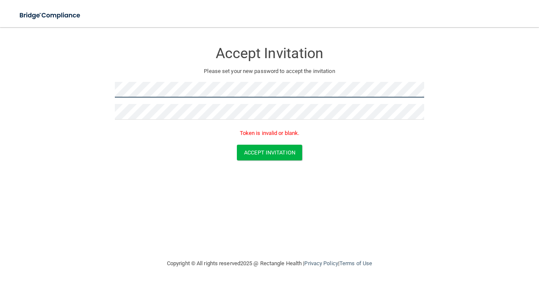
click at [17, 84] on form "Accept Invitation Please set your new password to accept the invitation Token i…" at bounding box center [269, 103] width 505 height 135
click at [73, 88] on form "Accept Invitation Please set your new password to accept the invitation Token i…" at bounding box center [269, 103] width 505 height 135
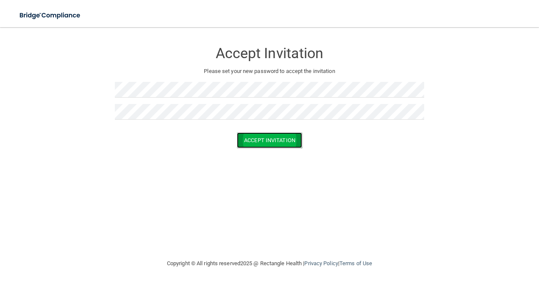
click at [269, 139] on button "Accept Invitation" at bounding box center [269, 140] width 65 height 16
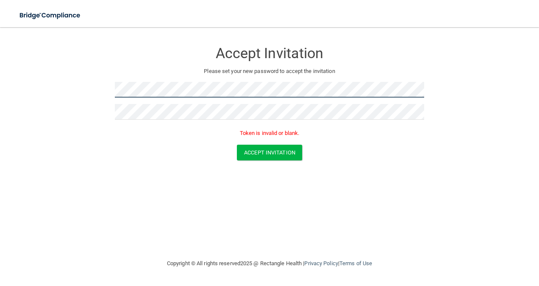
click at [104, 94] on form "Accept Invitation Please set your new password to accept the invitation Token i…" at bounding box center [269, 103] width 505 height 135
drag, startPoint x: 130, startPoint y: 175, endPoint x: 133, endPoint y: 171, distance: 5.5
click at [130, 175] on div "Accept Invitation Please set your new password to accept the invitation Token i…" at bounding box center [269, 143] width 505 height 214
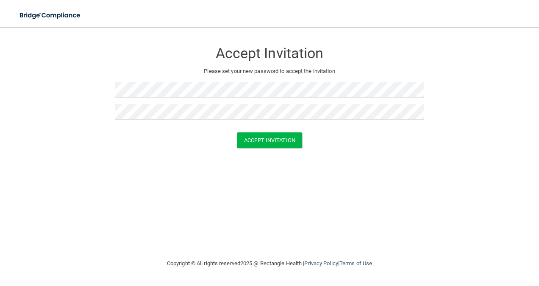
click at [270, 214] on div "Accept Invitation Please set your new password to accept the invitation Accept …" at bounding box center [269, 143] width 505 height 214
click at [275, 141] on button "Accept Invitation" at bounding box center [269, 140] width 65 height 16
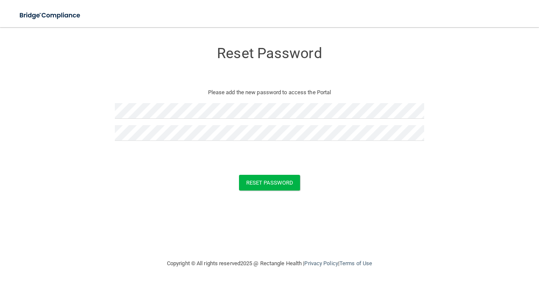
click at [177, 223] on div "Reset Password Please add the new password to access the Portal Reset Password …" at bounding box center [269, 143] width 505 height 214
click at [271, 181] on button "Reset Password" at bounding box center [269, 183] width 61 height 16
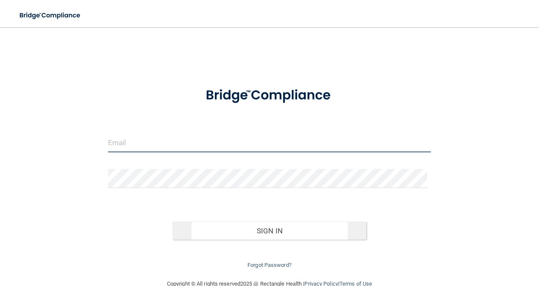
type input "[PERSON_NAME][EMAIL_ADDRESS][PERSON_NAME][DOMAIN_NAME]"
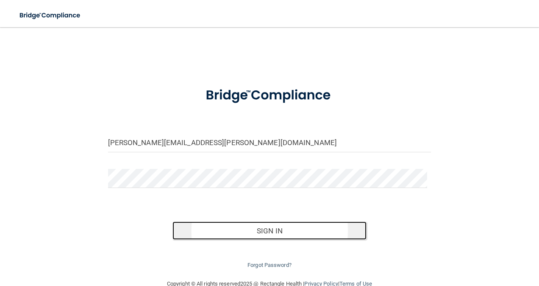
click at [253, 225] on button "Sign In" at bounding box center [269, 230] width 194 height 19
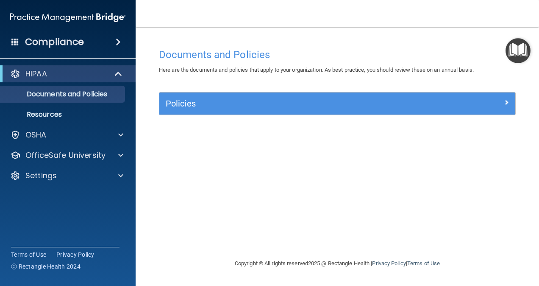
click at [519, 185] on div "Documents and Policies Here are the documents and policies that apply to your o…" at bounding box center [337, 151] width 369 height 214
click at [516, 47] on img "Open Resource Center" at bounding box center [517, 50] width 25 height 25
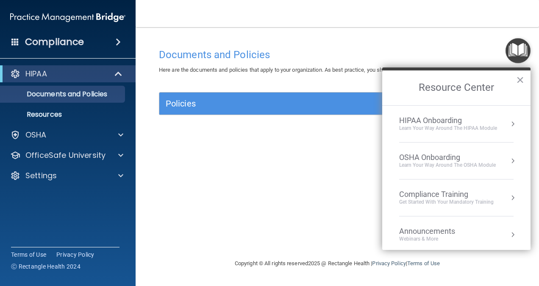
click at [446, 124] on div "HIPAA Onboarding" at bounding box center [448, 120] width 98 height 9
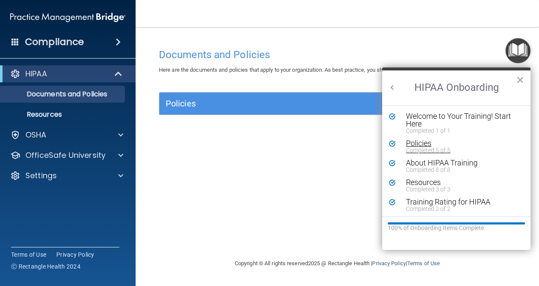
scroll to position [1, 0]
click at [519, 79] on button "×" at bounding box center [520, 80] width 8 height 14
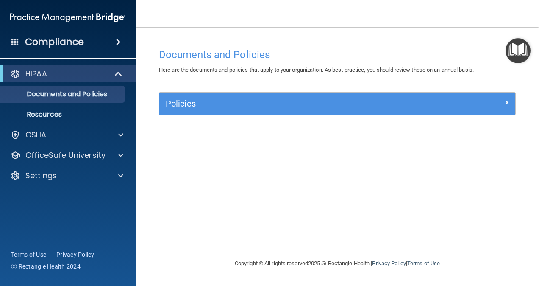
click at [505, 47] on img "Open Resource Center" at bounding box center [517, 50] width 25 height 25
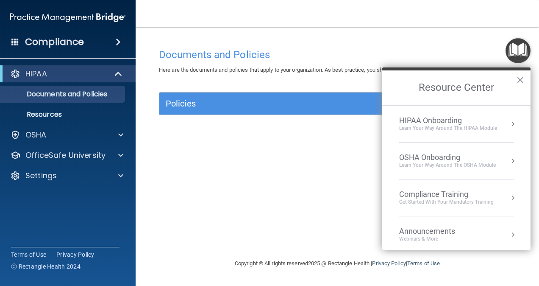
click at [410, 158] on div "OSHA Onboarding" at bounding box center [447, 157] width 97 height 9
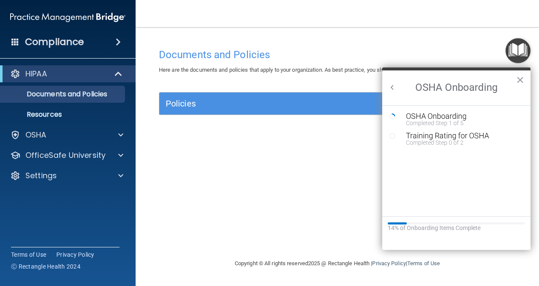
scroll to position [0, 0]
click at [447, 120] on div "Completed Step 1 of 5" at bounding box center [463, 123] width 114 height 6
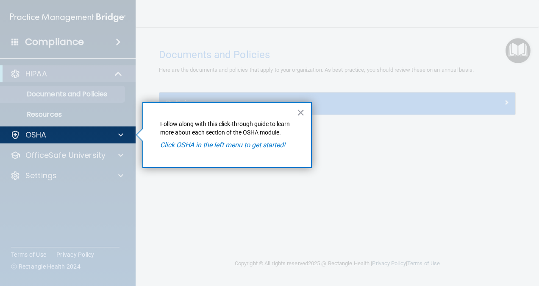
click at [236, 147] on em "Click OSHA in the left menu to get started!" at bounding box center [222, 145] width 125 height 8
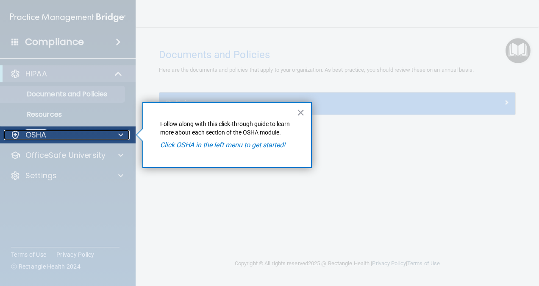
click at [46, 133] on p "OSHA" at bounding box center [35, 135] width 21 height 10
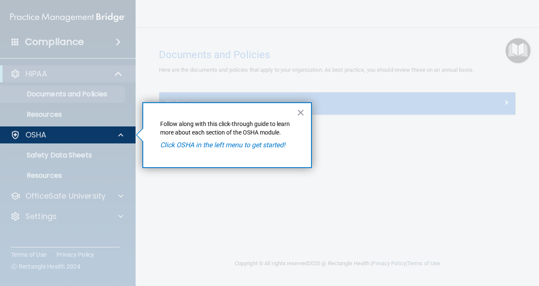
click at [204, 144] on em "Click OSHA in the left menu to get started!" at bounding box center [222, 145] width 125 height 8
click at [304, 108] on button "×" at bounding box center [301, 112] width 8 height 14
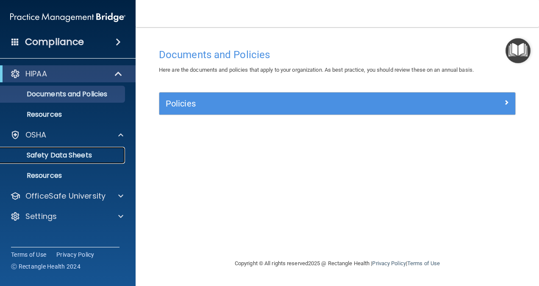
click at [65, 156] on p "Safety Data Sheets" at bounding box center [64, 155] width 116 height 8
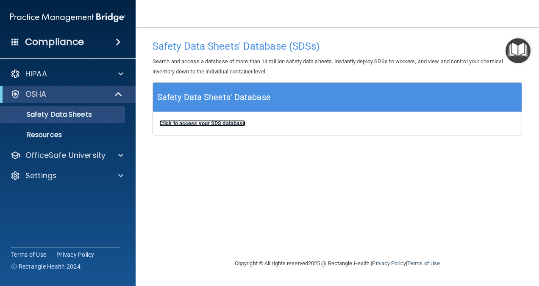
click at [207, 123] on b "Click to access your SDS database" at bounding box center [202, 123] width 86 height 6
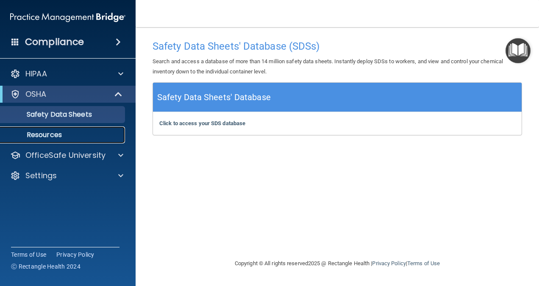
click at [51, 129] on link "Resources" at bounding box center [58, 134] width 133 height 17
click at [516, 48] on img "Open Resource Center" at bounding box center [517, 50] width 25 height 25
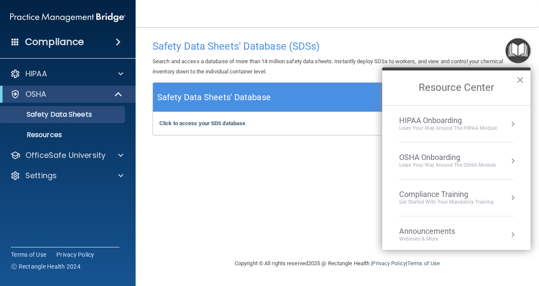
click at [448, 164] on div "Learn your way around the OSHA module" at bounding box center [447, 164] width 97 height 7
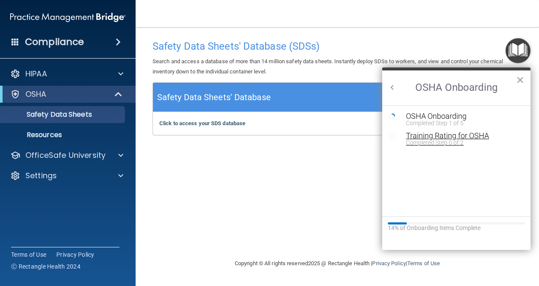
click at [442, 138] on div "Training Rating for OSHA" at bounding box center [463, 136] width 114 height 8
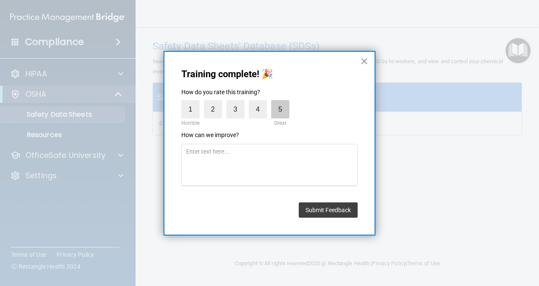
click at [282, 112] on label "5" at bounding box center [280, 109] width 18 height 18
click at [261, 102] on input "5" at bounding box center [261, 102] width 0 height 0
click at [329, 209] on button "Submit Feedback" at bounding box center [328, 209] width 59 height 15
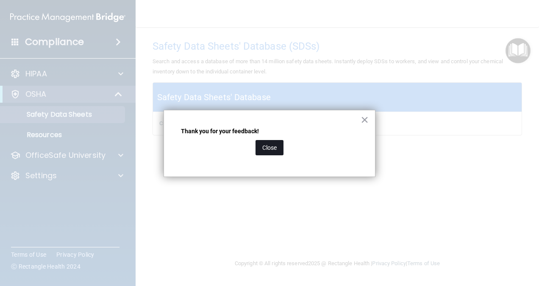
click at [271, 149] on button "Close" at bounding box center [269, 147] width 28 height 15
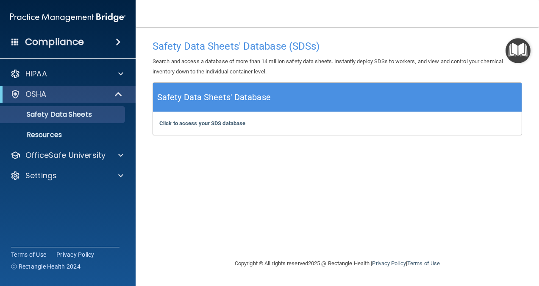
click at [515, 48] on img "Open Resource Center" at bounding box center [517, 50] width 25 height 25
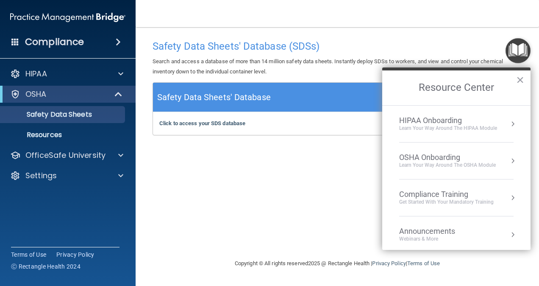
click at [447, 161] on div "Learn your way around the OSHA module" at bounding box center [447, 164] width 97 height 7
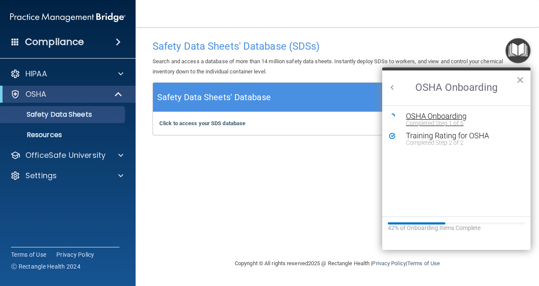
click at [442, 118] on div "OSHA Onboarding" at bounding box center [463, 116] width 114 height 8
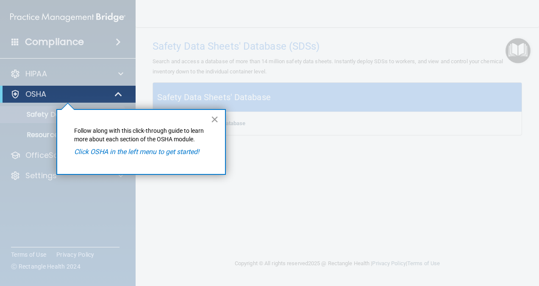
click at [213, 116] on button "×" at bounding box center [215, 119] width 8 height 14
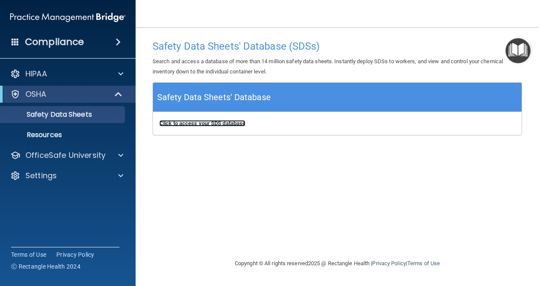
click at [206, 122] on b "Click to access your SDS database" at bounding box center [202, 123] width 86 height 6
click at [264, 269] on div "Copyright © All rights reserved 2025 @ Rectangle Health | Privacy Policy | Term…" at bounding box center [337, 263] width 309 height 27
click at [519, 45] on img "Open Resource Center" at bounding box center [517, 50] width 25 height 25
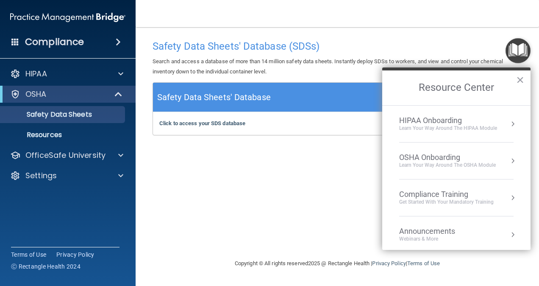
click at [479, 153] on div "OSHA Onboarding" at bounding box center [447, 157] width 97 height 9
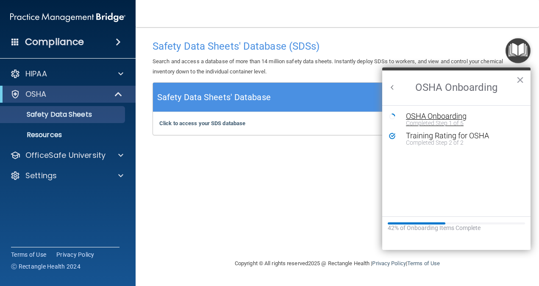
click at [447, 120] on div "Completed Step 1 of 5" at bounding box center [463, 123] width 114 height 6
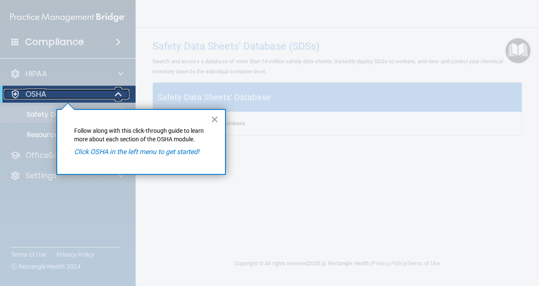
click at [35, 97] on p "OSHA" at bounding box center [35, 94] width 21 height 10
click at [122, 93] on span at bounding box center [120, 94] width 5 height 10
click at [65, 97] on div "OSHA" at bounding box center [56, 94] width 105 height 10
drag, startPoint x: 65, startPoint y: 97, endPoint x: 47, endPoint y: 102, distance: 18.9
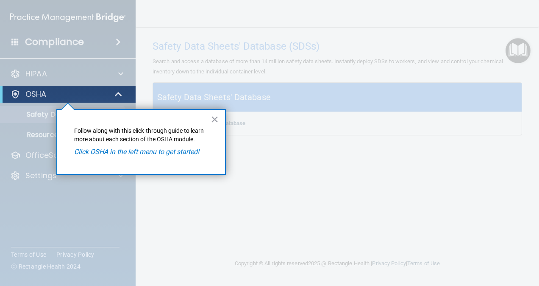
click at [47, 102] on div "OSHA" at bounding box center [68, 94] width 136 height 17
click at [130, 152] on em "Click OSHA in the left menu to get started!" at bounding box center [136, 151] width 125 height 8
click at [183, 131] on p "Follow along with this click-through guide to learn more about each section of …" at bounding box center [141, 135] width 134 height 17
click at [14, 96] on div at bounding box center [15, 94] width 10 height 10
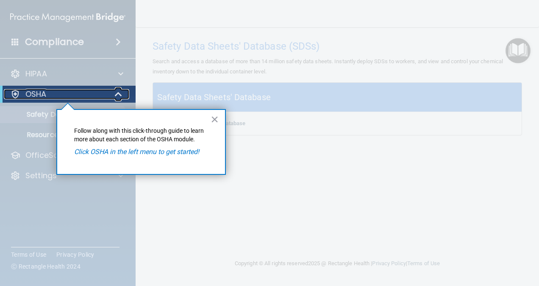
click at [14, 96] on div at bounding box center [15, 94] width 10 height 10
click at [6, 96] on div "OSHA" at bounding box center [56, 94] width 105 height 10
click at [213, 119] on button "×" at bounding box center [215, 119] width 8 height 14
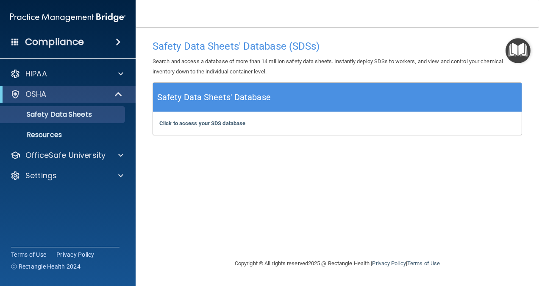
click at [208, 97] on h5 "Safety Data Sheets' Database" at bounding box center [214, 97] width 114 height 15
click at [480, 98] on div "Safety Data Sheets' Database" at bounding box center [337, 97] width 369 height 29
click at [119, 156] on span at bounding box center [120, 155] width 5 height 10
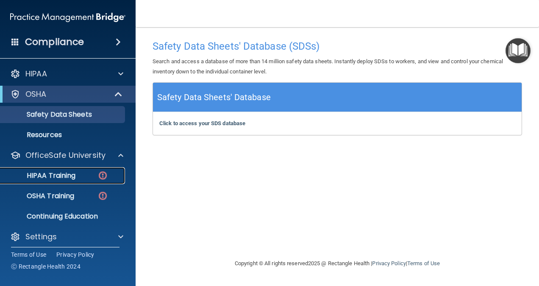
click at [66, 172] on p "HIPAA Training" at bounding box center [41, 175] width 70 height 8
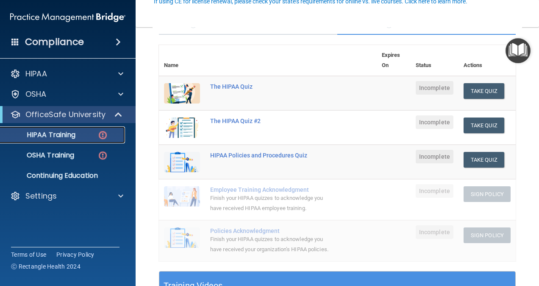
scroll to position [85, 0]
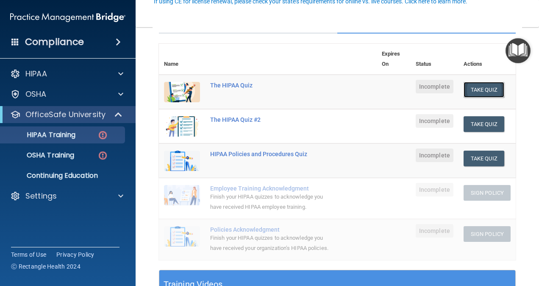
click at [480, 90] on button "Take Quiz" at bounding box center [483, 90] width 41 height 16
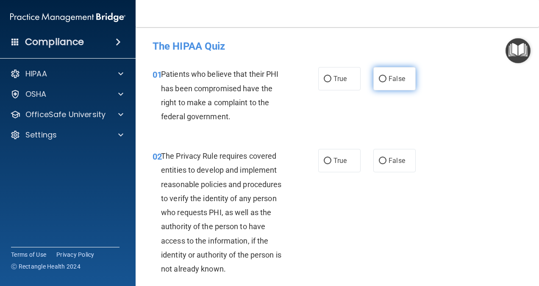
click at [391, 73] on label "False" at bounding box center [394, 78] width 42 height 23
click at [386, 76] on input "False" at bounding box center [383, 79] width 8 height 6
radio input "true"
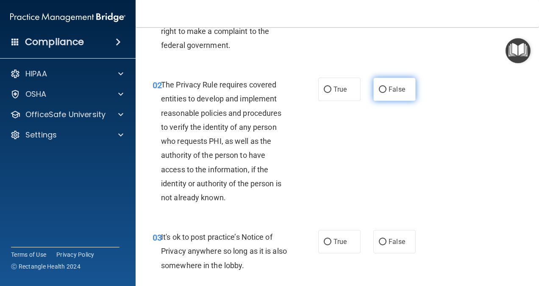
scroll to position [85, 0]
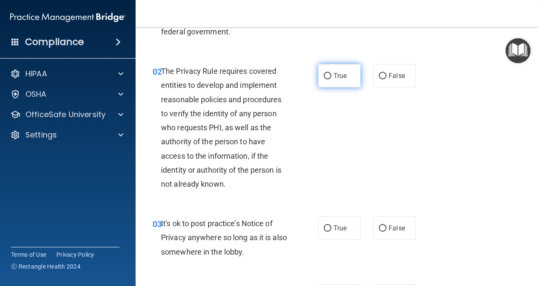
click at [332, 69] on label "True" at bounding box center [339, 75] width 42 height 23
click at [331, 73] on input "True" at bounding box center [328, 76] width 8 height 6
radio input "true"
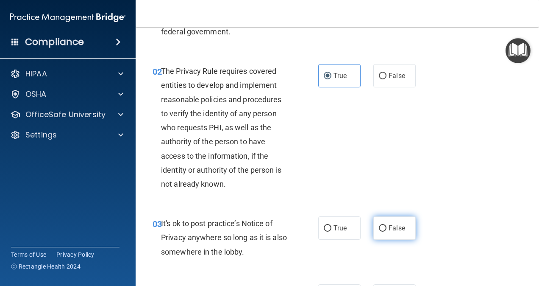
click at [394, 229] on span "False" at bounding box center [396, 228] width 17 height 8
click at [386, 229] on input "False" at bounding box center [383, 228] width 8 height 6
radio input "true"
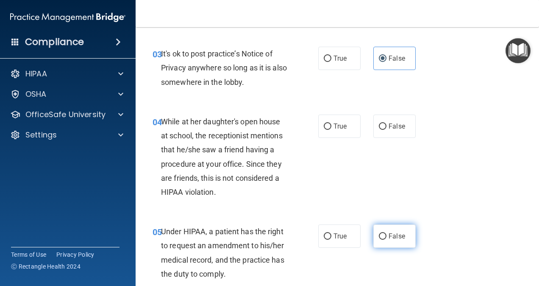
scroll to position [297, 0]
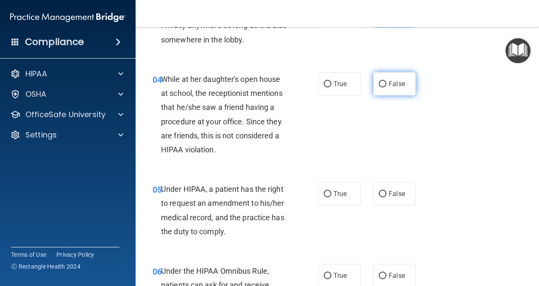
click at [402, 86] on label "False" at bounding box center [394, 83] width 42 height 23
click at [386, 86] on input "False" at bounding box center [383, 84] width 8 height 6
radio input "true"
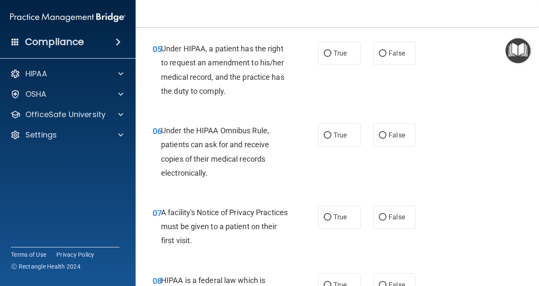
scroll to position [424, 0]
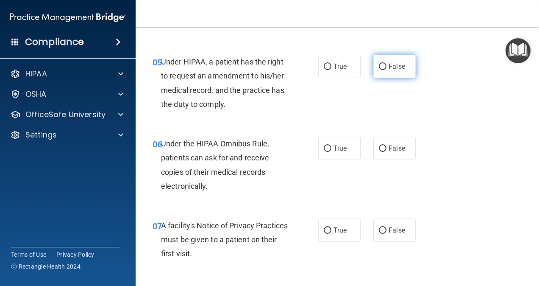
click at [388, 66] on span "False" at bounding box center [396, 66] width 17 height 8
click at [386, 66] on input "False" at bounding box center [383, 67] width 8 height 6
radio input "true"
click at [324, 143] on label "True" at bounding box center [339, 147] width 42 height 23
click at [324, 145] on input "True" at bounding box center [328, 148] width 8 height 6
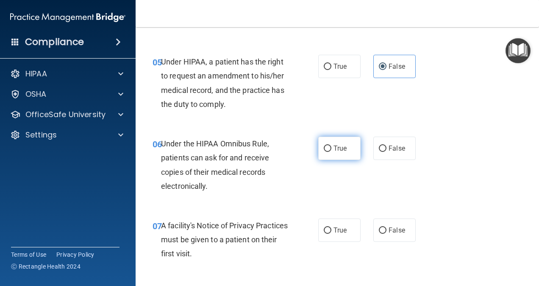
radio input "true"
click at [333, 230] on span "True" at bounding box center [339, 230] width 13 height 8
click at [330, 230] on input "True" at bounding box center [328, 230] width 8 height 6
radio input "true"
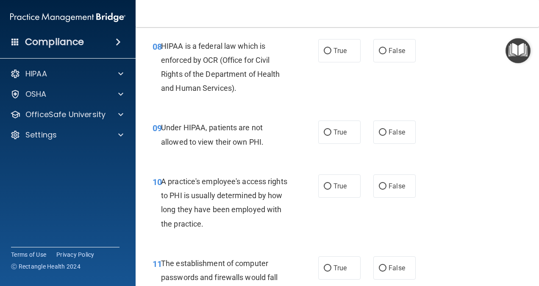
scroll to position [678, 0]
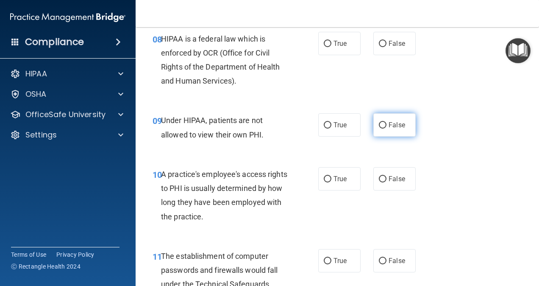
click at [380, 128] on label "False" at bounding box center [394, 124] width 42 height 23
click at [380, 128] on input "False" at bounding box center [383, 125] width 8 height 6
radio input "true"
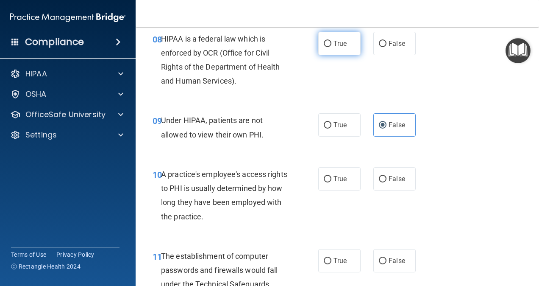
click at [335, 47] on label "True" at bounding box center [339, 43] width 42 height 23
click at [331, 47] on input "True" at bounding box center [328, 44] width 8 height 6
radio input "true"
click at [389, 183] on label "False" at bounding box center [394, 178] width 42 height 23
click at [386, 182] on input "False" at bounding box center [383, 179] width 8 height 6
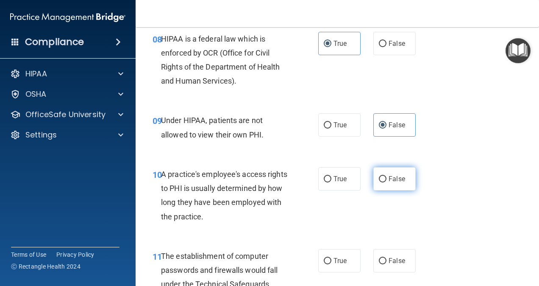
radio input "true"
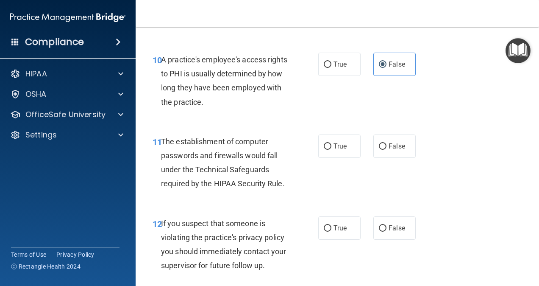
scroll to position [805, 0]
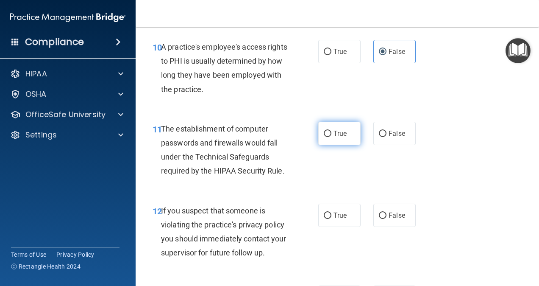
click at [341, 139] on label "True" at bounding box center [339, 133] width 42 height 23
click at [331, 137] on input "True" at bounding box center [328, 133] width 8 height 6
radio input "true"
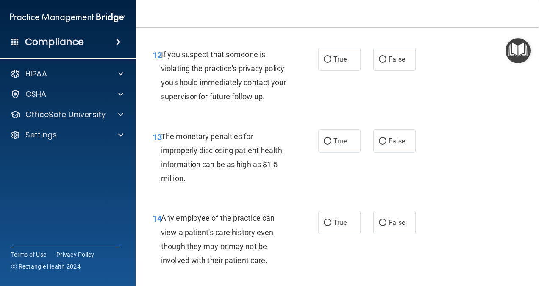
scroll to position [974, 0]
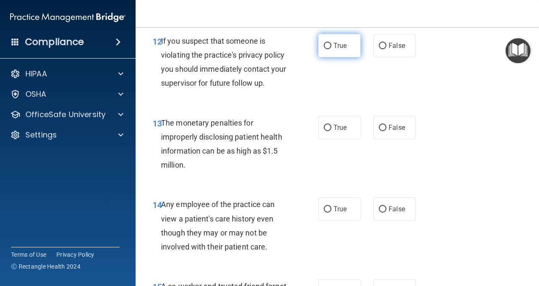
click at [329, 46] on label "True" at bounding box center [339, 45] width 42 height 23
click at [329, 46] on input "True" at bounding box center [328, 46] width 8 height 6
radio input "true"
click at [348, 130] on label "True" at bounding box center [339, 127] width 42 height 23
click at [331, 130] on input "True" at bounding box center [328, 128] width 8 height 6
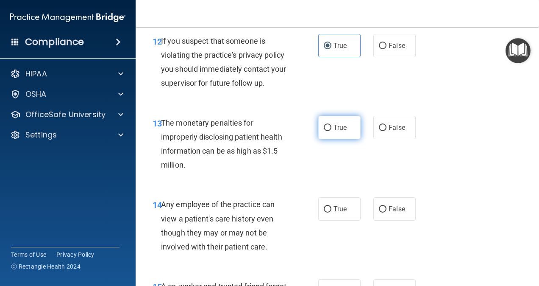
radio input "true"
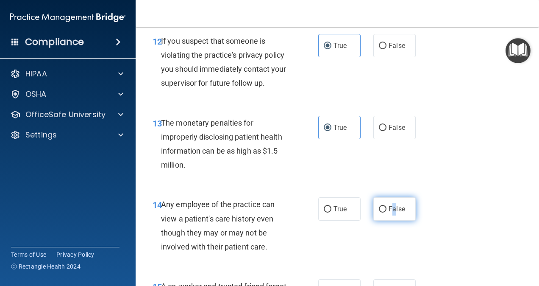
click at [390, 205] on span "False" at bounding box center [396, 209] width 17 height 8
click at [379, 208] on input "False" at bounding box center [383, 209] width 8 height 6
radio input "true"
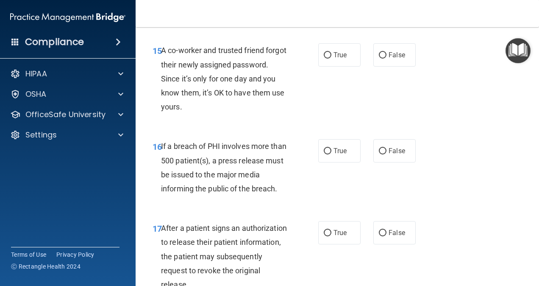
scroll to position [1228, 0]
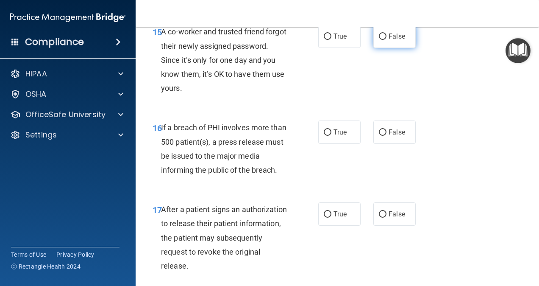
click at [395, 36] on span "False" at bounding box center [396, 36] width 17 height 8
click at [386, 36] on input "False" at bounding box center [383, 36] width 8 height 6
radio input "true"
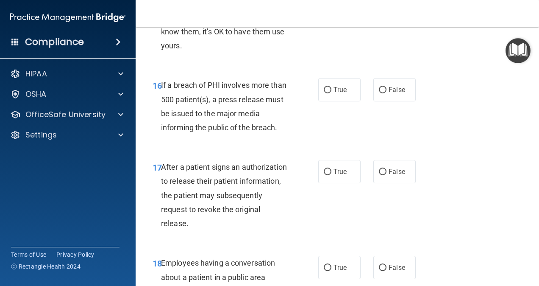
scroll to position [1313, 0]
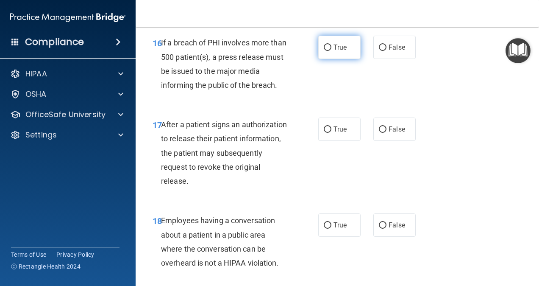
click at [328, 51] on label "True" at bounding box center [339, 47] width 42 height 23
click at [328, 51] on input "True" at bounding box center [328, 47] width 8 height 6
radio input "true"
click at [340, 131] on span "True" at bounding box center [339, 129] width 13 height 8
click at [331, 131] on input "True" at bounding box center [328, 129] width 8 height 6
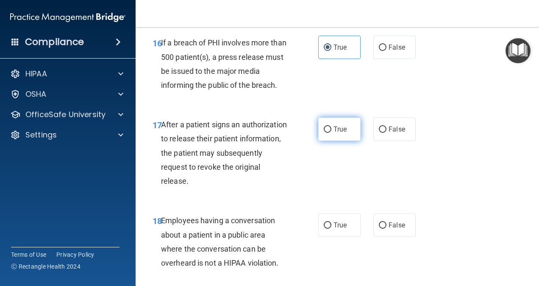
radio input "true"
click at [388, 228] on span "False" at bounding box center [396, 225] width 17 height 8
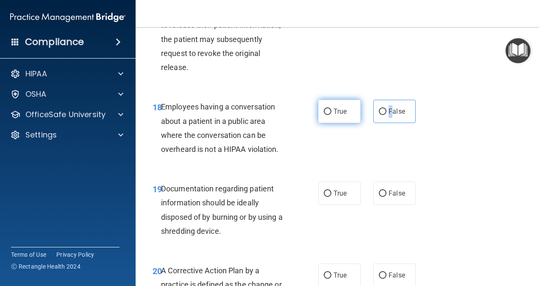
scroll to position [1440, 0]
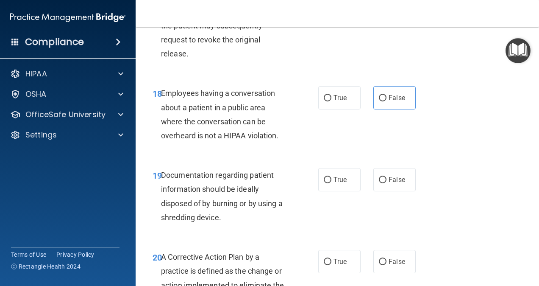
click at [481, 139] on div "18 Employees having a conversation about a patient in a public area where the c…" at bounding box center [337, 116] width 382 height 82
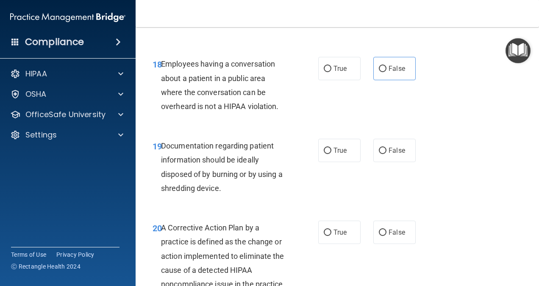
scroll to position [1483, 0]
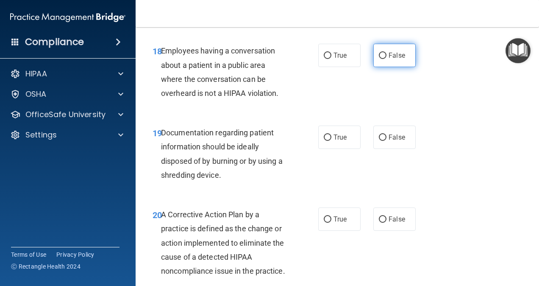
click at [408, 50] on label "False" at bounding box center [394, 55] width 42 height 23
click at [386, 53] on input "False" at bounding box center [383, 56] width 8 height 6
radio input "true"
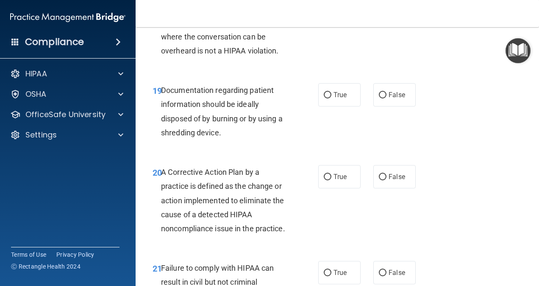
scroll to position [1567, 0]
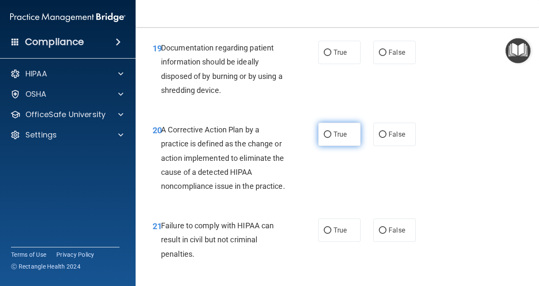
click at [326, 136] on input "True" at bounding box center [328, 134] width 8 height 6
radio input "true"
click at [337, 234] on span "True" at bounding box center [339, 230] width 13 height 8
click at [331, 233] on input "True" at bounding box center [328, 230] width 8 height 6
radio input "true"
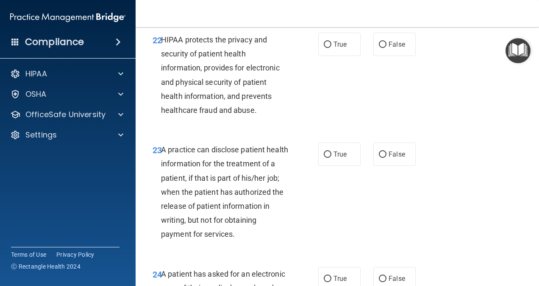
scroll to position [1822, 0]
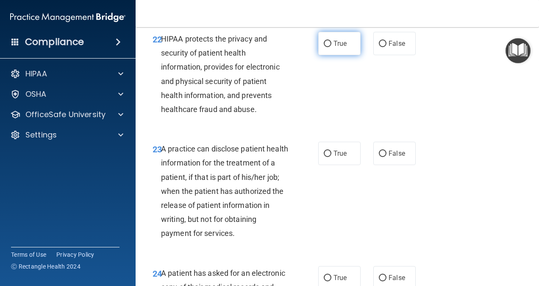
click at [341, 47] on span "True" at bounding box center [339, 43] width 13 height 8
click at [331, 47] on input "True" at bounding box center [328, 44] width 8 height 6
radio input "true"
click at [388, 157] on span "False" at bounding box center [396, 153] width 17 height 8
click at [386, 157] on input "False" at bounding box center [383, 153] width 8 height 6
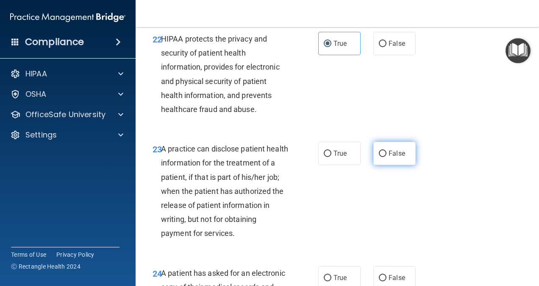
radio input "true"
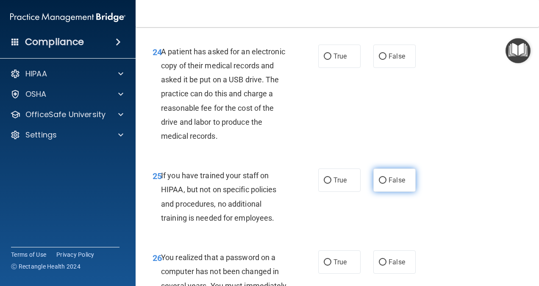
scroll to position [2076, 0]
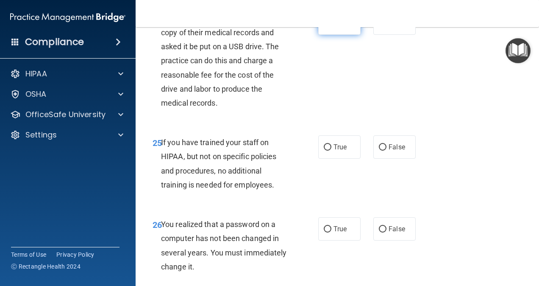
click at [336, 27] on span "True" at bounding box center [339, 23] width 13 height 8
click at [331, 27] on input "True" at bounding box center [328, 23] width 8 height 6
radio input "true"
click at [393, 151] on span "False" at bounding box center [396, 147] width 17 height 8
click at [386, 150] on input "False" at bounding box center [383, 147] width 8 height 6
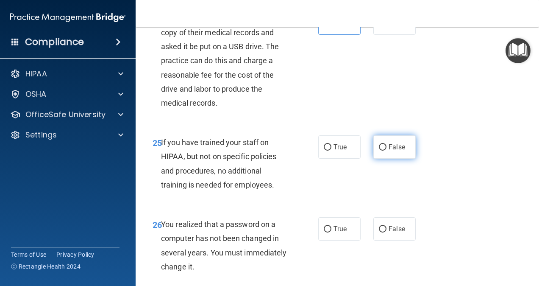
radio input "true"
click at [330, 240] on label "True" at bounding box center [339, 228] width 42 height 23
click at [330, 232] on input "True" at bounding box center [328, 229] width 8 height 6
radio input "true"
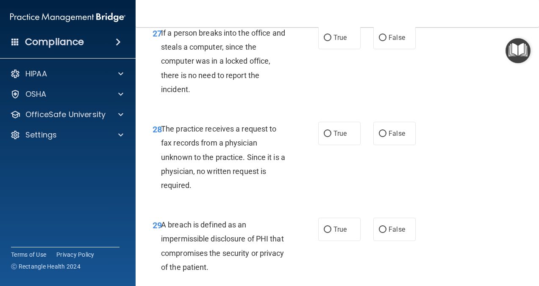
scroll to position [2330, 0]
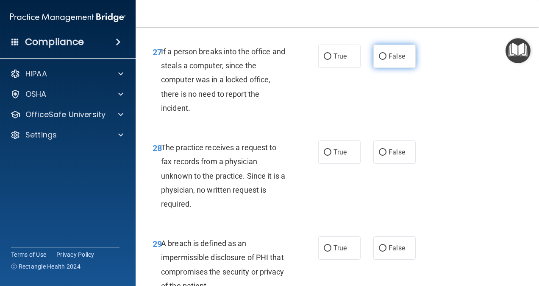
click at [403, 68] on label "False" at bounding box center [394, 55] width 42 height 23
click at [386, 60] on input "False" at bounding box center [383, 56] width 8 height 6
radio input "true"
click at [396, 156] on span "False" at bounding box center [396, 152] width 17 height 8
click at [386, 155] on input "False" at bounding box center [383, 152] width 8 height 6
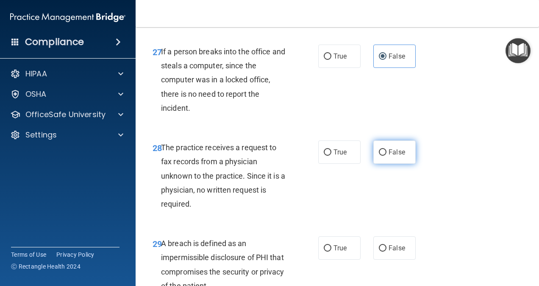
radio input "true"
click at [328, 259] on label "True" at bounding box center [339, 247] width 42 height 23
click at [328, 251] on input "True" at bounding box center [328, 248] width 8 height 6
radio input "true"
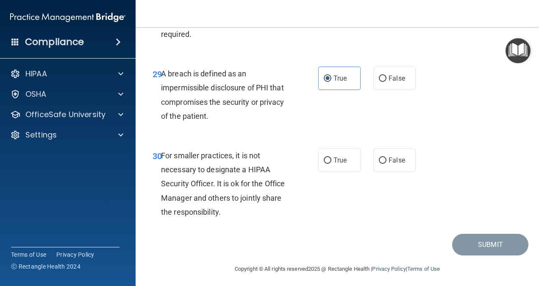
scroll to position [2516, 0]
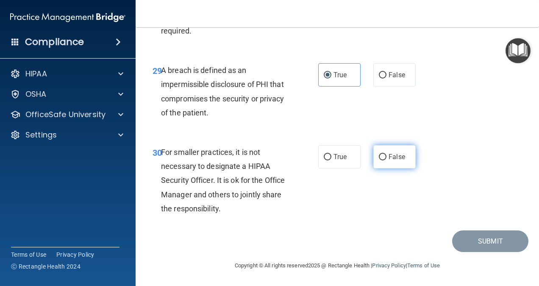
click at [388, 156] on span "False" at bounding box center [396, 157] width 17 height 8
click at [386, 156] on input "False" at bounding box center [383, 157] width 8 height 6
radio input "true"
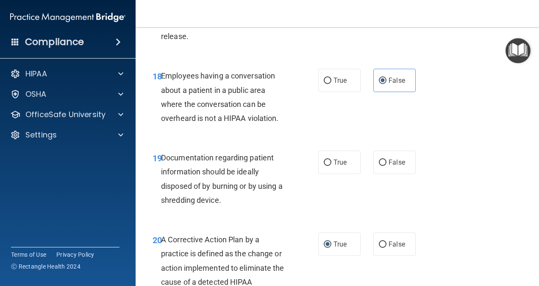
scroll to position [1457, 0]
click at [343, 163] on span "True" at bounding box center [339, 162] width 13 height 8
click at [331, 163] on input "True" at bounding box center [328, 163] width 8 height 6
radio input "true"
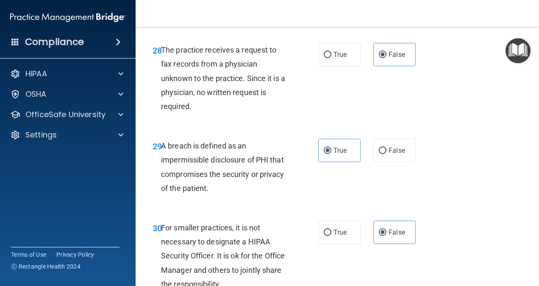
scroll to position [2516, 0]
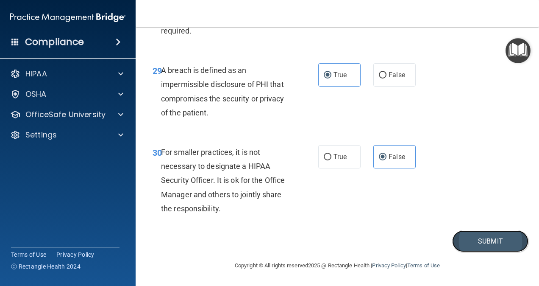
click at [491, 247] on button "Submit" at bounding box center [490, 241] width 76 height 22
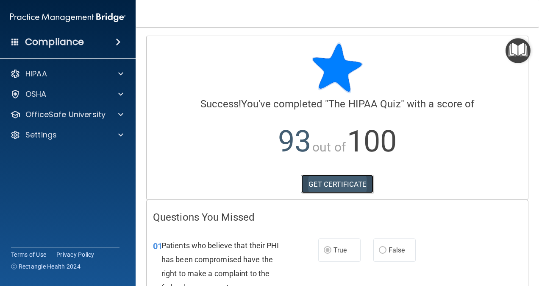
click at [339, 184] on link "GET CERTIFICATE" at bounding box center [337, 184] width 72 height 19
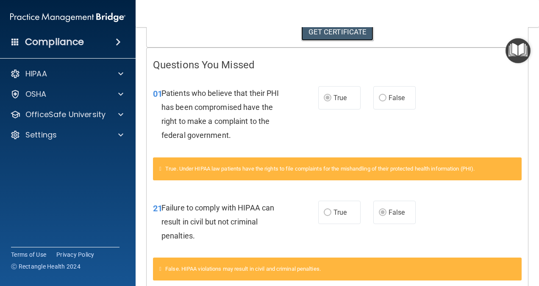
scroll to position [196, 0]
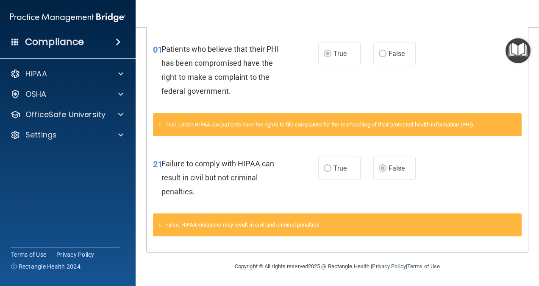
click at [383, 53] on label "False" at bounding box center [394, 53] width 42 height 23
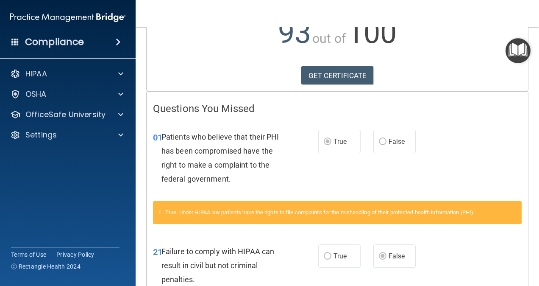
scroll to position [0, 0]
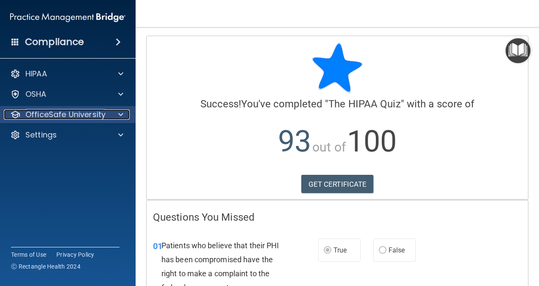
click at [113, 114] on div at bounding box center [119, 114] width 21 height 10
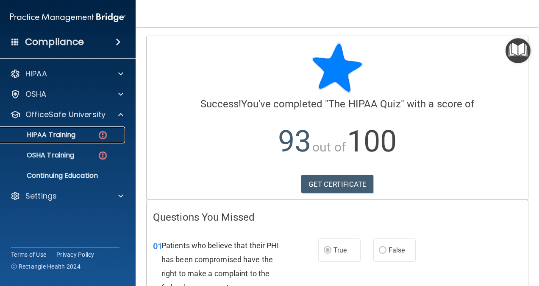
click at [64, 136] on p "HIPAA Training" at bounding box center [41, 134] width 70 height 8
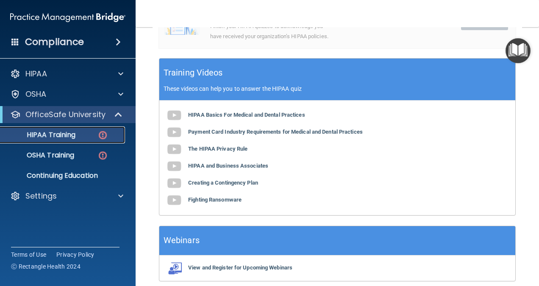
scroll to position [264, 0]
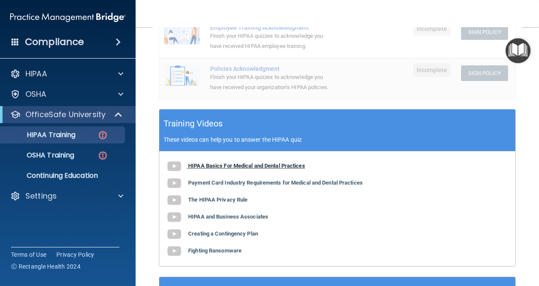
click at [175, 165] on img at bounding box center [174, 166] width 17 height 17
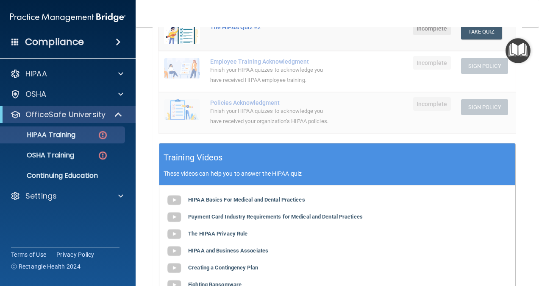
scroll to position [5, 0]
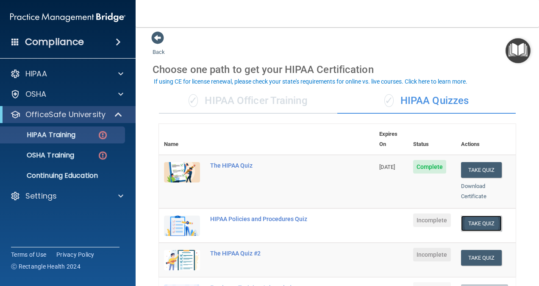
click at [471, 215] on button "Take Quiz" at bounding box center [481, 223] width 41 height 16
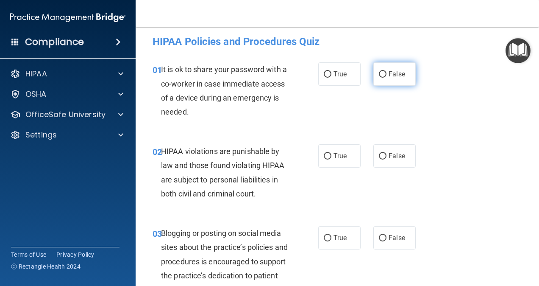
click at [388, 75] on span "False" at bounding box center [396, 74] width 17 height 8
click at [386, 75] on input "False" at bounding box center [383, 74] width 8 height 6
radio input "true"
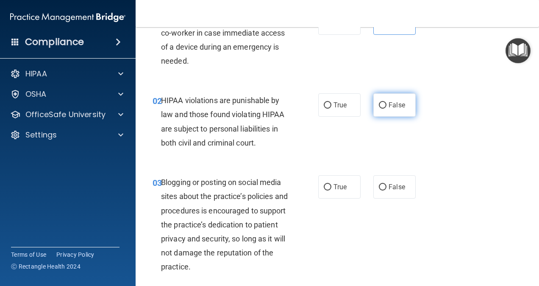
scroll to position [39, 0]
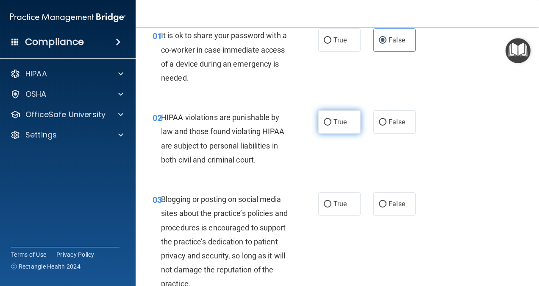
click at [329, 115] on label "True" at bounding box center [339, 121] width 42 height 23
click at [329, 119] on input "True" at bounding box center [328, 122] width 8 height 6
radio input "true"
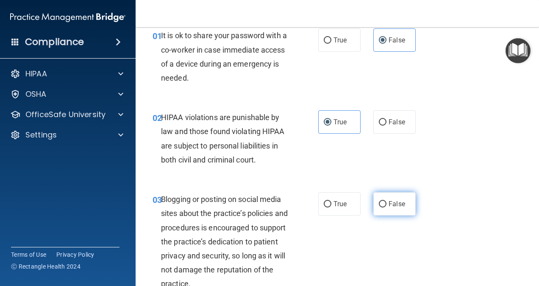
click at [397, 202] on span "False" at bounding box center [396, 204] width 17 height 8
click at [386, 202] on input "False" at bounding box center [383, 204] width 8 height 6
radio input "true"
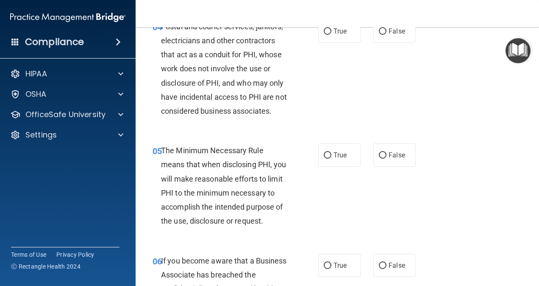
scroll to position [293, 0]
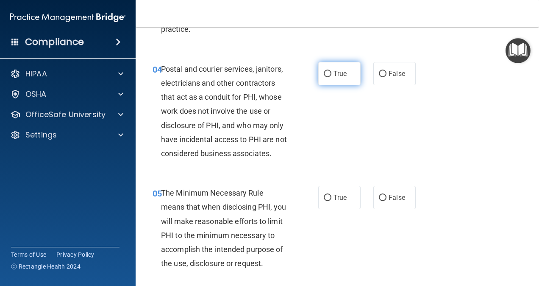
click at [330, 72] on label "True" at bounding box center [339, 73] width 42 height 23
click at [330, 72] on input "True" at bounding box center [328, 74] width 8 height 6
radio input "true"
click at [334, 201] on span "True" at bounding box center [339, 197] width 13 height 8
click at [331, 201] on input "True" at bounding box center [328, 197] width 8 height 6
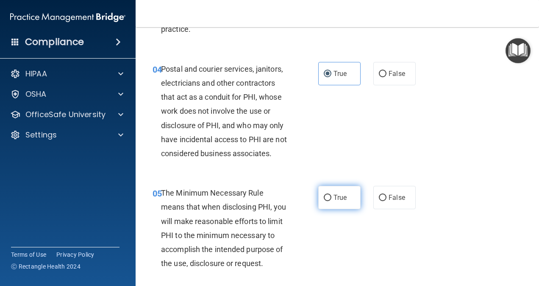
radio input "true"
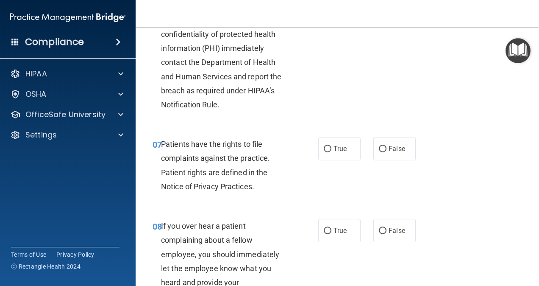
scroll to position [547, 0]
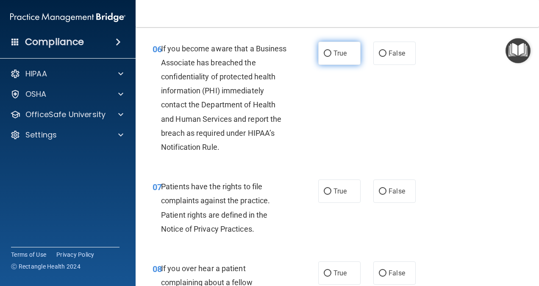
click at [333, 57] on span "True" at bounding box center [339, 53] width 13 height 8
click at [331, 57] on input "True" at bounding box center [328, 53] width 8 height 6
radio input "true"
click at [341, 202] on label "True" at bounding box center [339, 190] width 42 height 23
click at [331, 194] on input "True" at bounding box center [328, 191] width 8 height 6
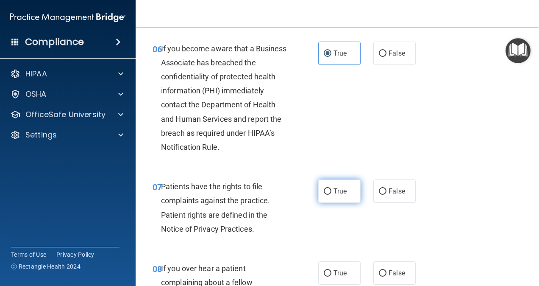
radio input "true"
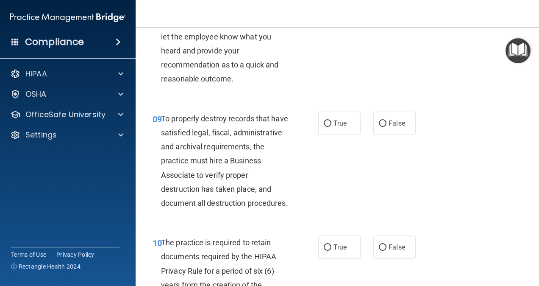
scroll to position [801, 0]
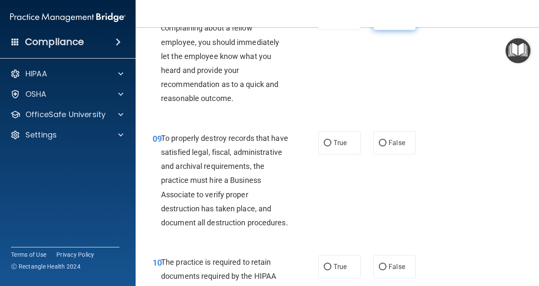
click at [396, 22] on span "False" at bounding box center [396, 18] width 17 height 8
click at [386, 22] on input "False" at bounding box center [383, 19] width 8 height 6
radio input "true"
click at [347, 154] on label "True" at bounding box center [339, 142] width 42 height 23
click at [331, 146] on input "True" at bounding box center [328, 143] width 8 height 6
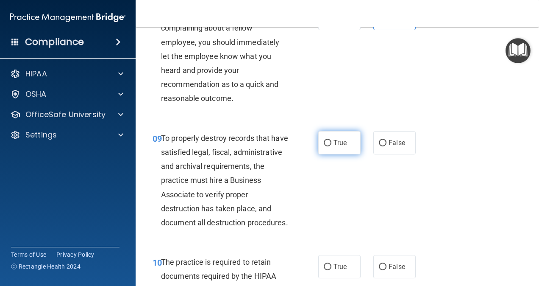
radio input "true"
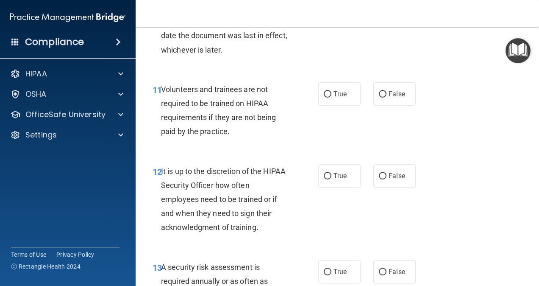
scroll to position [1055, 0]
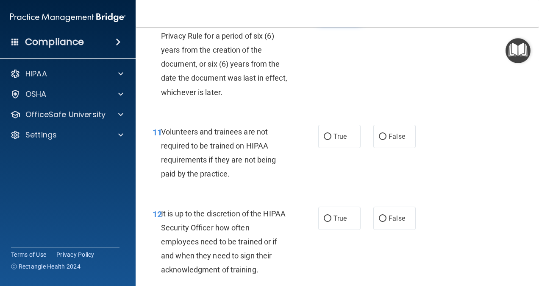
click at [324, 16] on input "True" at bounding box center [328, 12] width 8 height 6
radio input "true"
click at [397, 148] on label "False" at bounding box center [394, 136] width 42 height 23
click at [386, 140] on input "False" at bounding box center [383, 136] width 8 height 6
radio input "true"
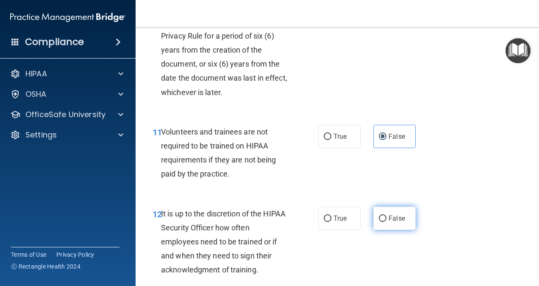
click at [389, 222] on span "False" at bounding box center [396, 218] width 17 height 8
click at [386, 222] on input "False" at bounding box center [383, 218] width 8 height 6
radio input "true"
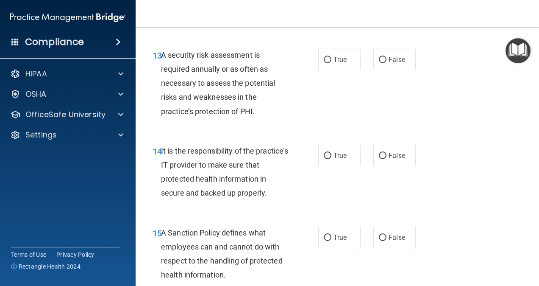
scroll to position [1352, 0]
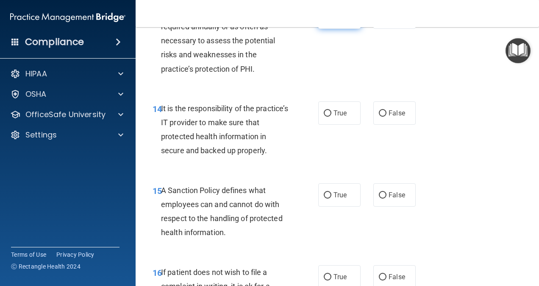
click at [343, 21] on span "True" at bounding box center [339, 17] width 13 height 8
click at [331, 21] on input "True" at bounding box center [328, 17] width 8 height 6
radio input "true"
click at [395, 125] on label "False" at bounding box center [394, 112] width 42 height 23
click at [386, 116] on input "False" at bounding box center [383, 113] width 8 height 6
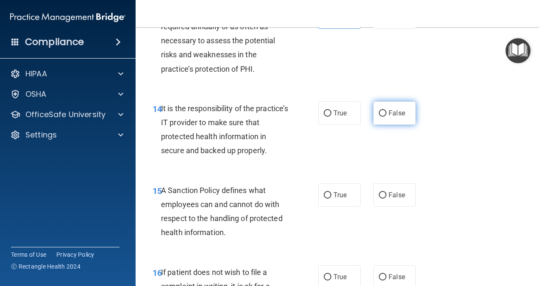
radio input "true"
click at [335, 199] on span "True" at bounding box center [339, 195] width 13 height 8
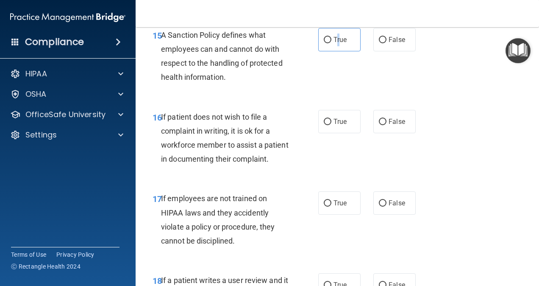
scroll to position [1521, 0]
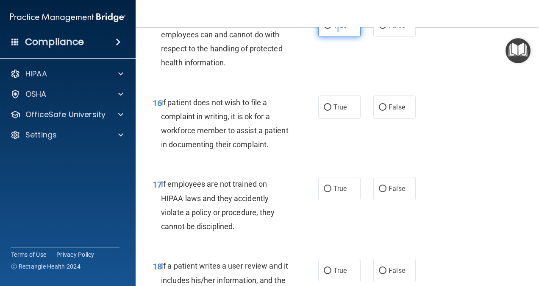
click at [324, 29] on input "True" at bounding box center [328, 25] width 8 height 6
radio input "true"
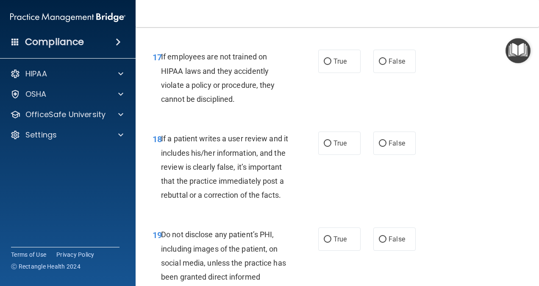
scroll to position [1606, 0]
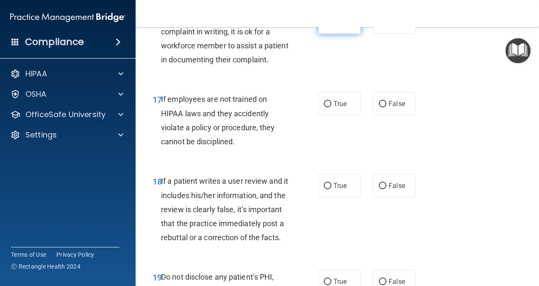
click at [336, 34] on label "True" at bounding box center [339, 22] width 42 height 23
click at [331, 26] on input "True" at bounding box center [328, 22] width 8 height 6
radio input "true"
click at [389, 108] on span "False" at bounding box center [396, 104] width 17 height 8
click at [386, 107] on input "False" at bounding box center [383, 104] width 8 height 6
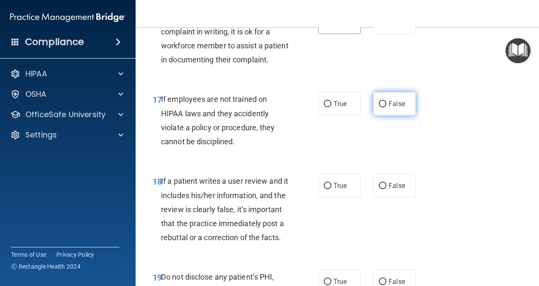
radio input "true"
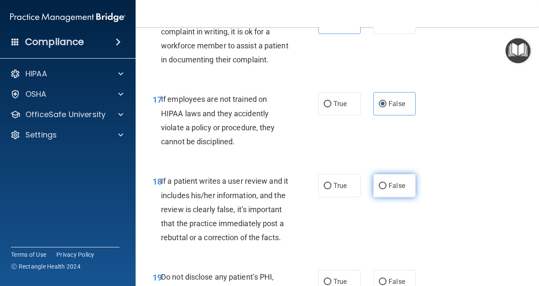
click at [389, 189] on span "False" at bounding box center [396, 185] width 17 height 8
click at [386, 189] on input "False" at bounding box center [383, 186] width 8 height 6
radio input "true"
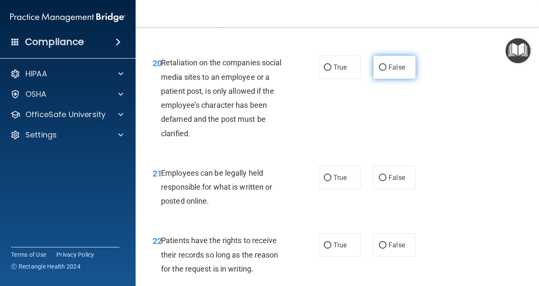
scroll to position [1902, 0]
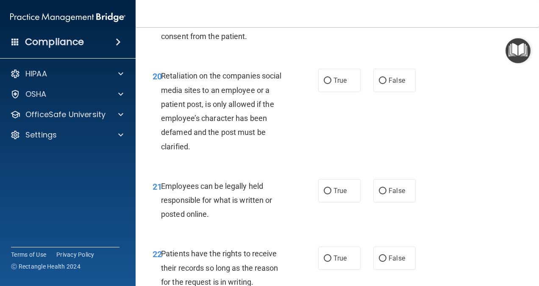
radio input "true"
click at [389, 92] on label "False" at bounding box center [394, 80] width 42 height 23
click at [386, 84] on input "False" at bounding box center [383, 81] width 8 height 6
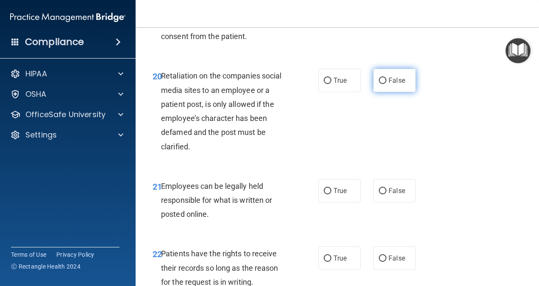
radio input "true"
click at [334, 194] on span "True" at bounding box center [339, 190] width 13 height 8
click at [331, 194] on input "True" at bounding box center [328, 191] width 8 height 6
radio input "true"
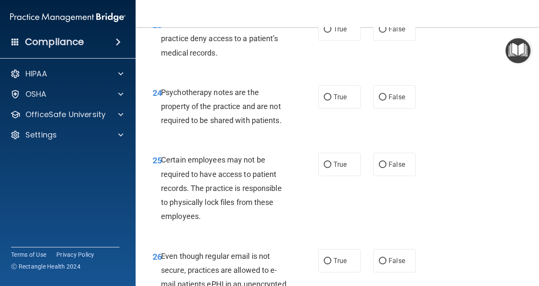
scroll to position [2157, 0]
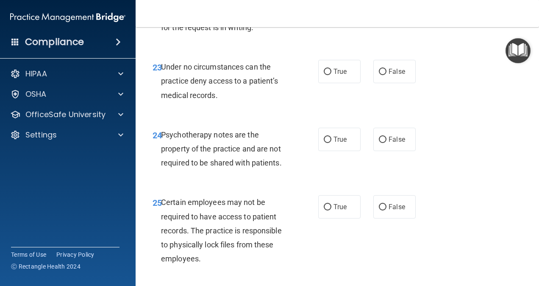
click at [337, 15] on label "True" at bounding box center [339, 3] width 42 height 23
click at [331, 7] on input "True" at bounding box center [328, 4] width 8 height 6
radio input "true"
click at [397, 75] on span "False" at bounding box center [396, 71] width 17 height 8
click at [386, 75] on input "False" at bounding box center [383, 72] width 8 height 6
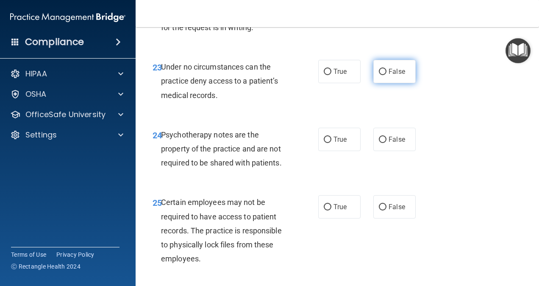
radio input "true"
click at [327, 143] on input "True" at bounding box center [328, 139] width 8 height 6
radio input "true"
click at [343, 218] on label "True" at bounding box center [339, 206] width 42 height 23
click at [331, 210] on input "True" at bounding box center [328, 207] width 8 height 6
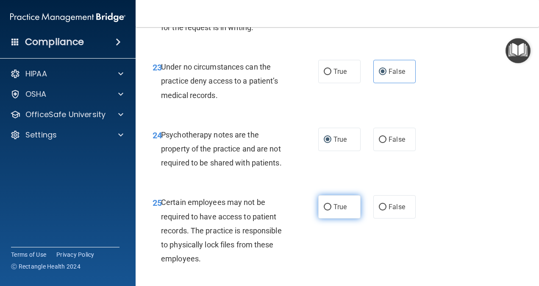
radio input "true"
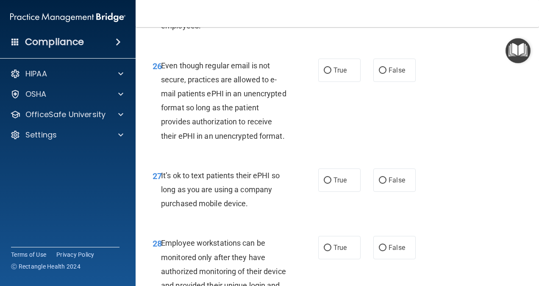
scroll to position [2403, 0]
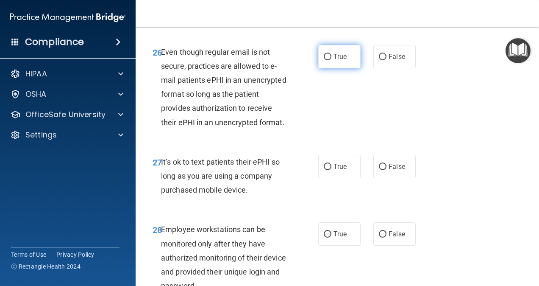
click at [343, 61] on span "True" at bounding box center [339, 57] width 13 height 8
click at [331, 60] on input "True" at bounding box center [328, 57] width 8 height 6
radio input "true"
click at [387, 178] on label "False" at bounding box center [394, 166] width 42 height 23
click at [386, 170] on input "False" at bounding box center [383, 167] width 8 height 6
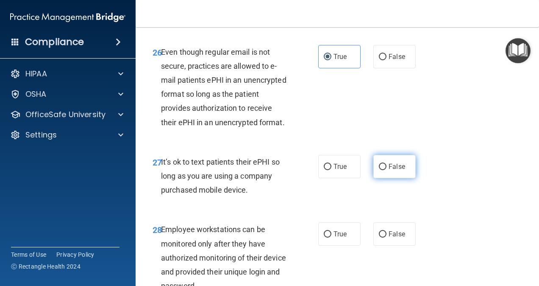
radio input "true"
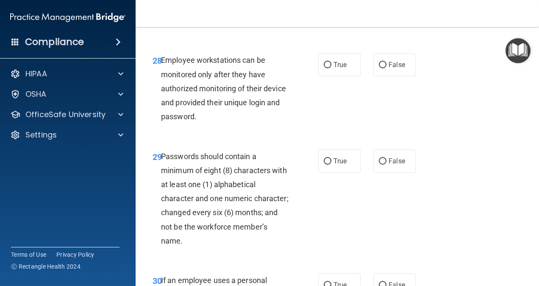
scroll to position [2572, 0]
click at [389, 68] on span "False" at bounding box center [396, 64] width 17 height 8
click at [386, 68] on input "False" at bounding box center [383, 64] width 8 height 6
radio input "true"
click at [335, 172] on label "True" at bounding box center [339, 160] width 42 height 23
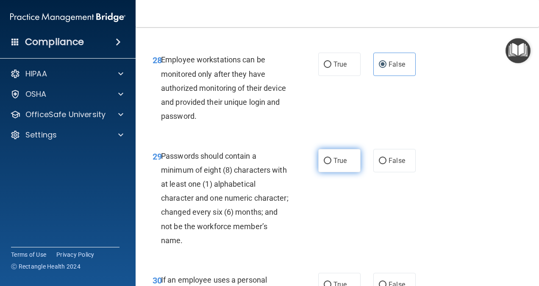
click at [331, 164] on input "True" at bounding box center [328, 161] width 8 height 6
radio input "true"
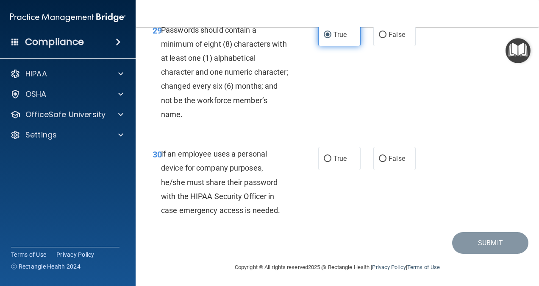
scroll to position [2699, 0]
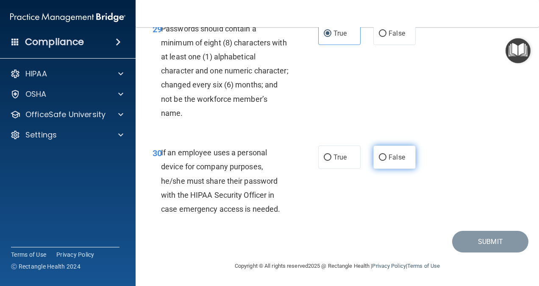
click at [397, 161] on span "False" at bounding box center [396, 157] width 17 height 8
click at [386, 161] on input "False" at bounding box center [383, 157] width 8 height 6
radio input "true"
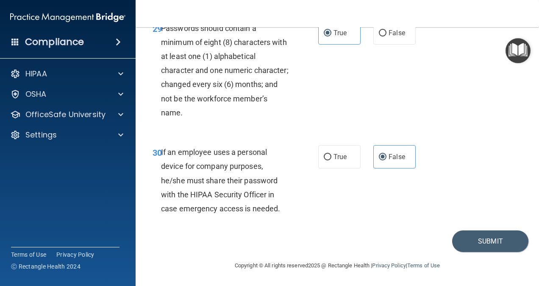
scroll to position [2784, 0]
click at [480, 242] on button "Submit" at bounding box center [490, 241] width 76 height 22
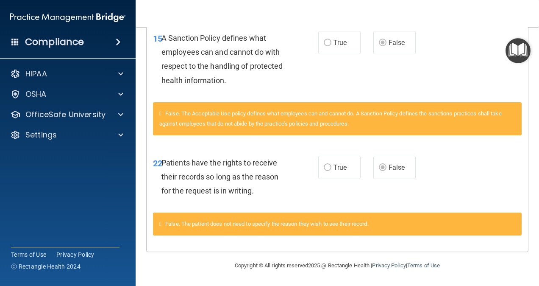
scroll to position [583, 0]
click at [328, 169] on label "True" at bounding box center [339, 166] width 42 height 23
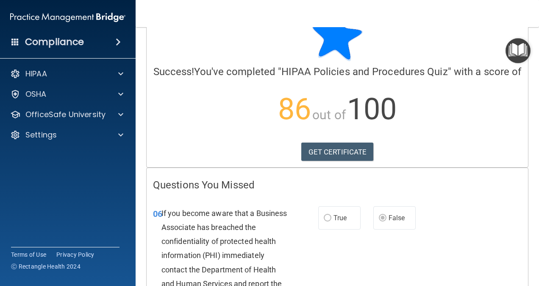
scroll to position [0, 0]
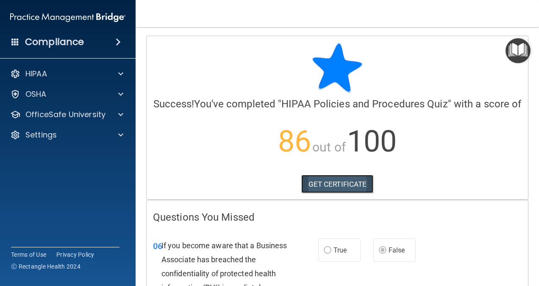
click at [316, 191] on link "GET CERTIFICATE" at bounding box center [337, 184] width 72 height 19
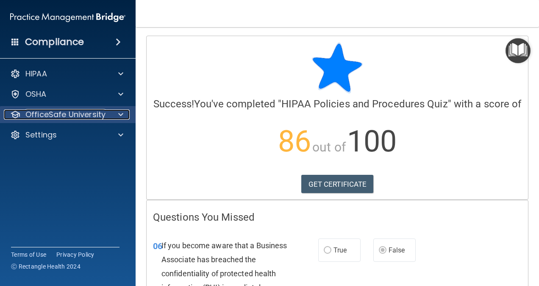
click at [53, 116] on p "OfficeSafe University" at bounding box center [65, 114] width 80 height 10
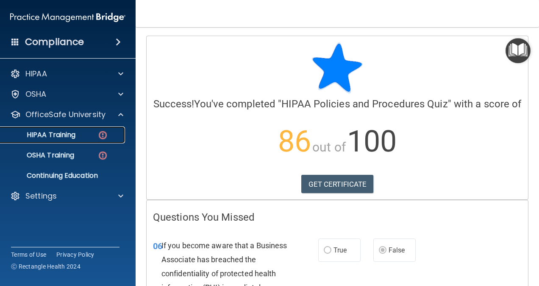
click at [45, 135] on p "HIPAA Training" at bounding box center [41, 134] width 70 height 8
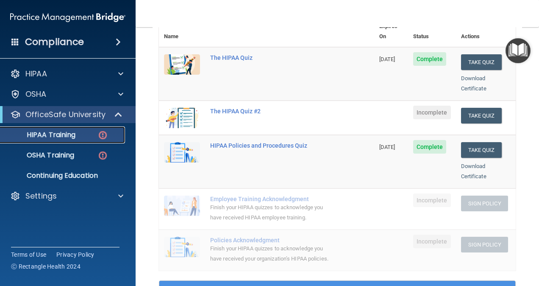
scroll to position [127, 0]
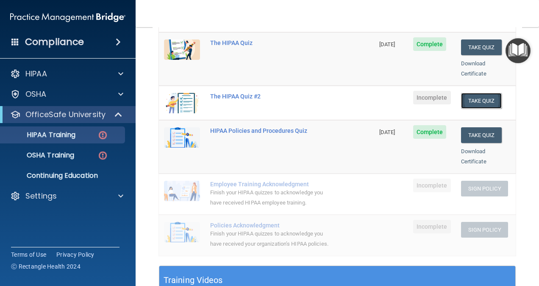
click at [481, 93] on button "Take Quiz" at bounding box center [481, 101] width 41 height 16
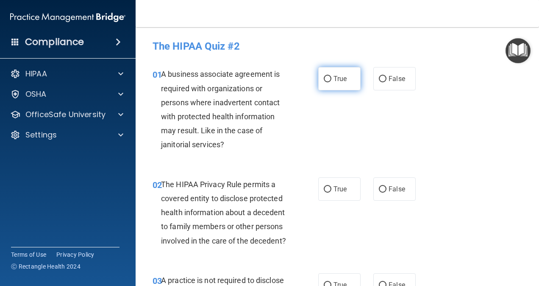
scroll to position [42, 0]
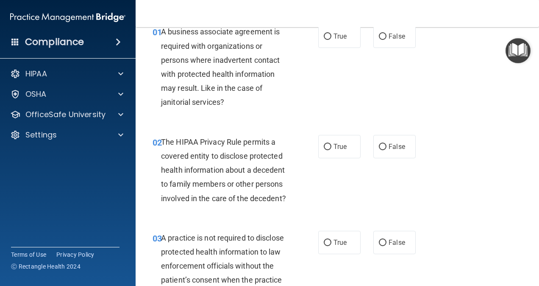
click at [500, 267] on div "03 A practice is not required to disclose protected health information to law e…" at bounding box center [337, 268] width 382 height 96
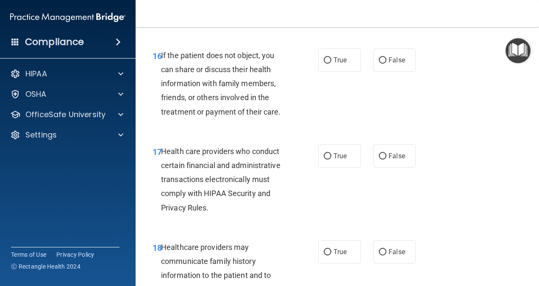
scroll to position [1398, 0]
